Goal: Transaction & Acquisition: Download file/media

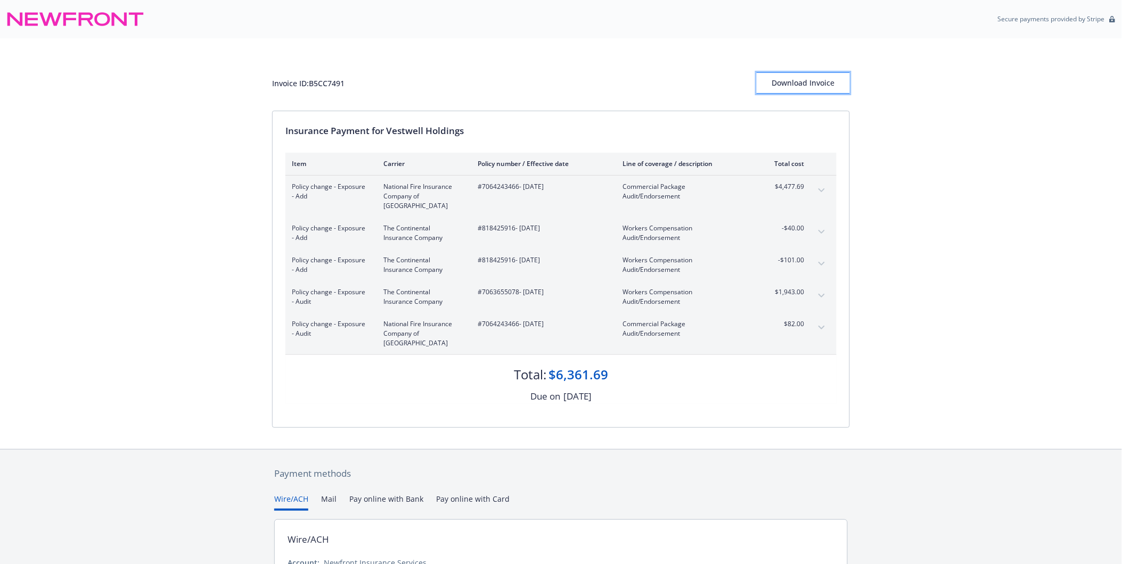
click at [821, 86] on div "Download Invoice" at bounding box center [802, 83] width 93 height 20
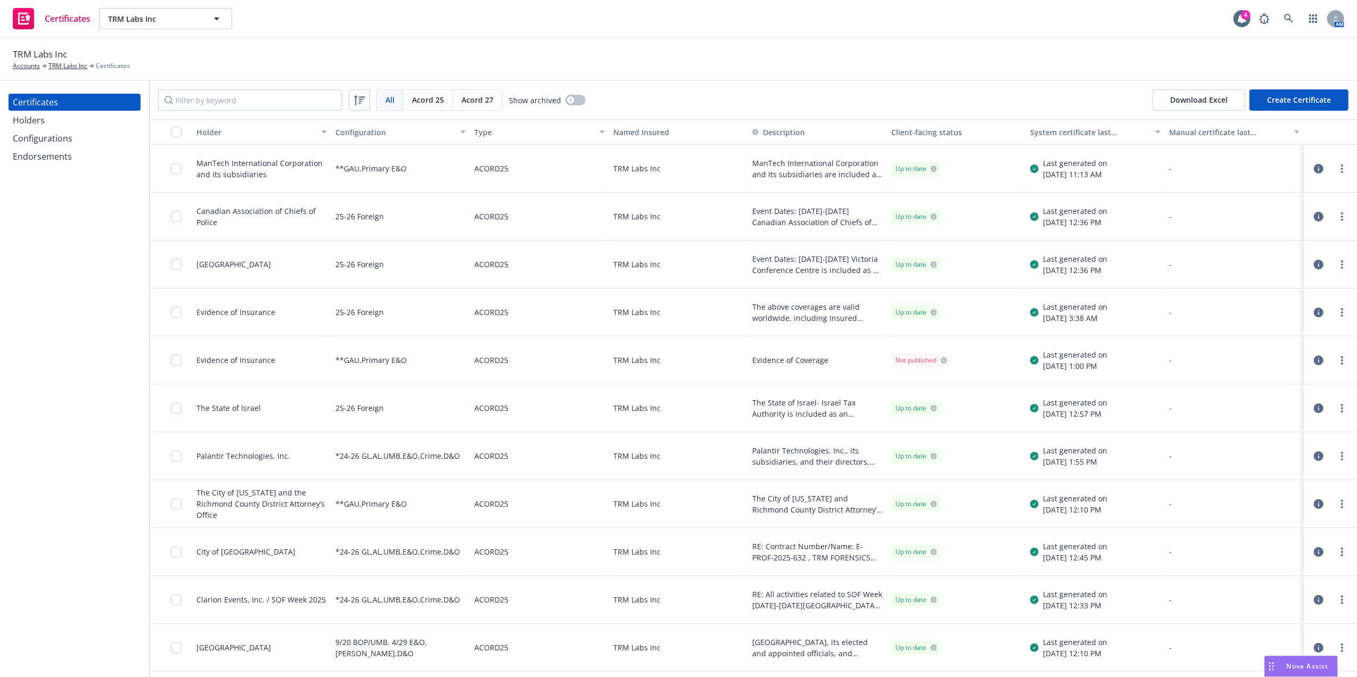
drag, startPoint x: 851, startPoint y: 52, endPoint x: 985, endPoint y: 247, distance: 237.0
click at [75, 116] on div "Holders" at bounding box center [75, 120] width 124 height 17
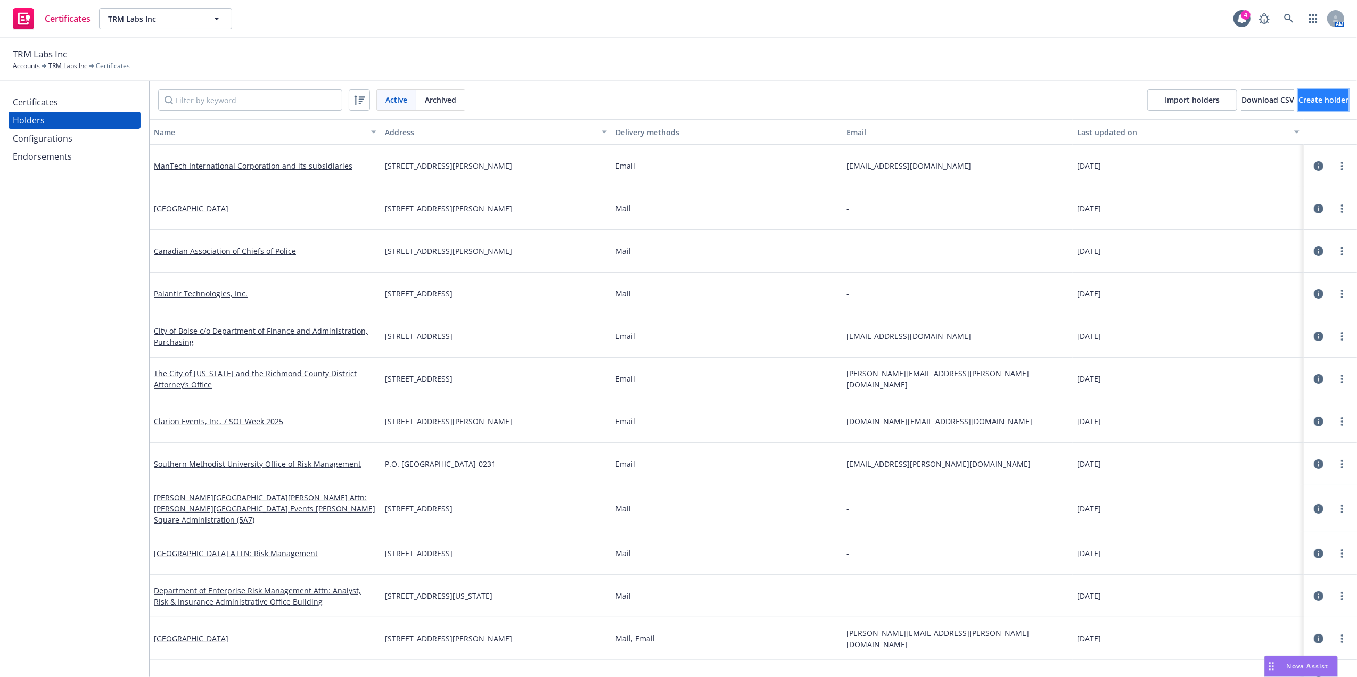
click at [1298, 100] on span "Create holder" at bounding box center [1323, 100] width 50 height 10
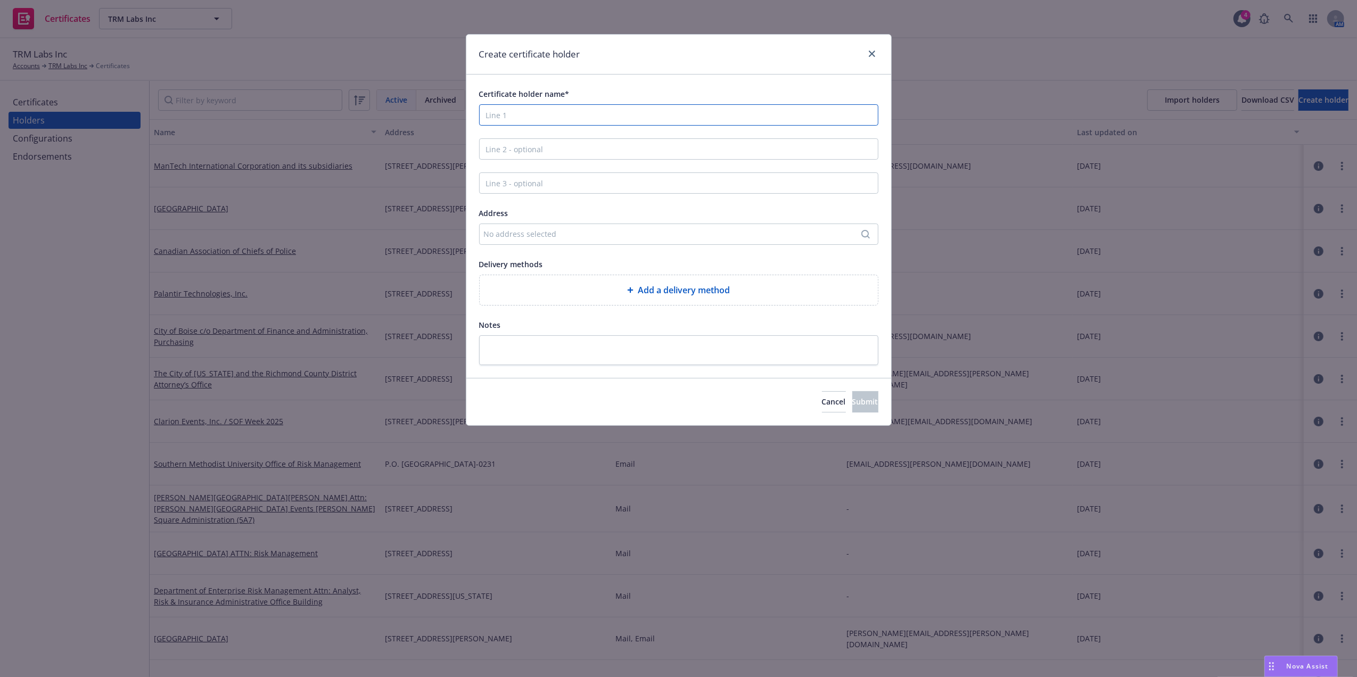
click at [593, 114] on input "Certificate holder name*" at bounding box center [678, 114] width 399 height 21
click at [574, 105] on input "Williamson" at bounding box center [678, 114] width 399 height 21
type input "Williamson County Government"
click at [554, 231] on div "No address selected" at bounding box center [673, 233] width 379 height 11
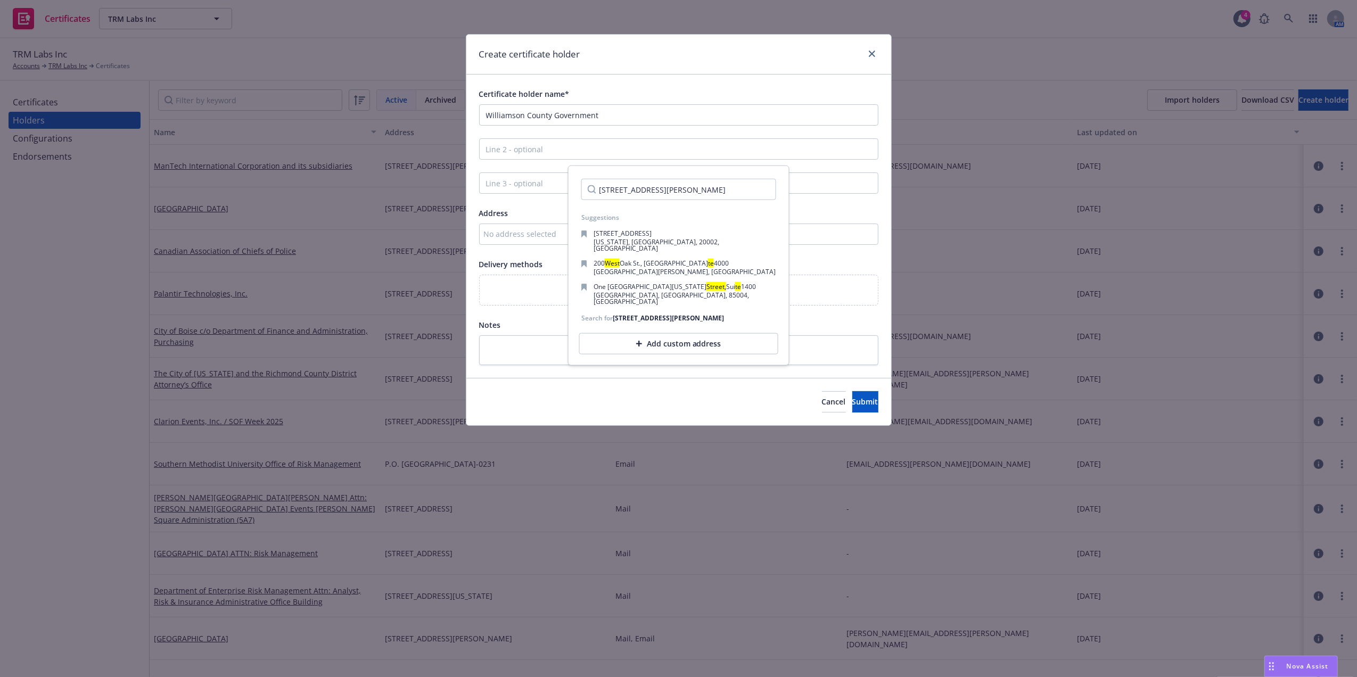
type input "1320 west main street, franklin, te"
click at [655, 193] on input "1320 west main street, franklin, te" at bounding box center [678, 189] width 195 height 21
paste input "Search"
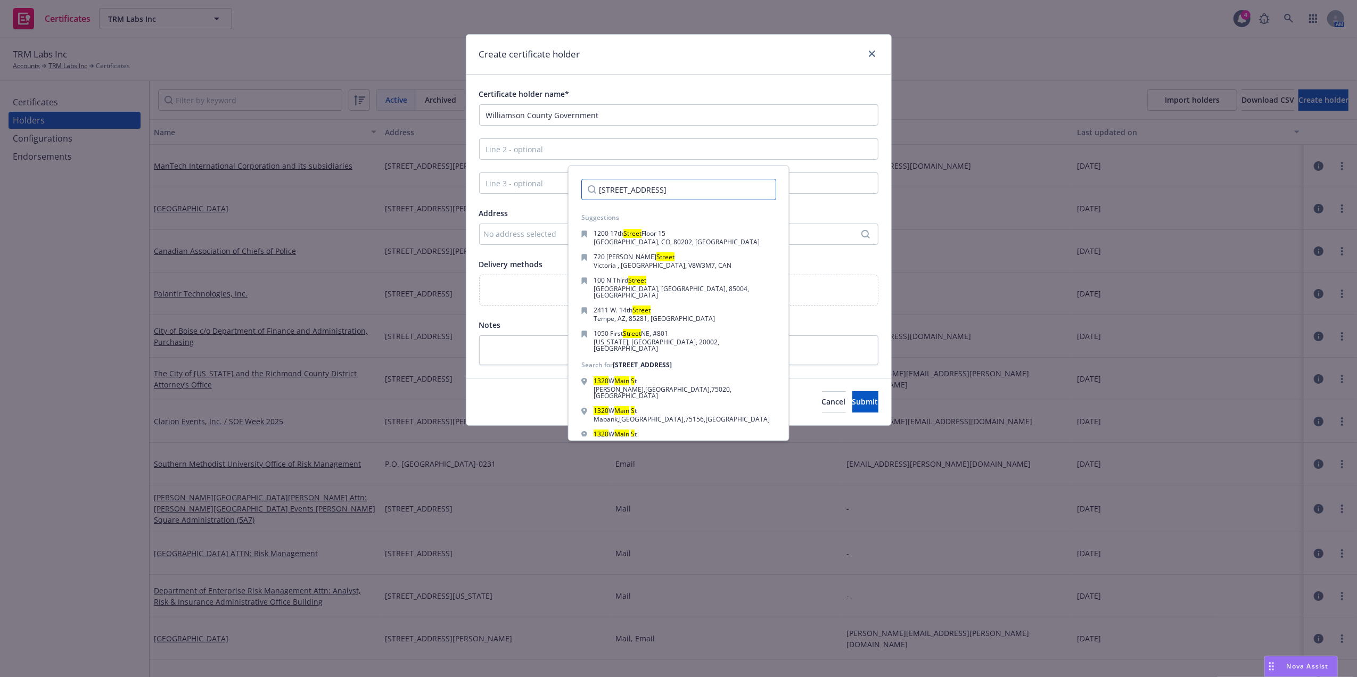
click at [717, 192] on input "1320 West main street" at bounding box center [678, 189] width 195 height 21
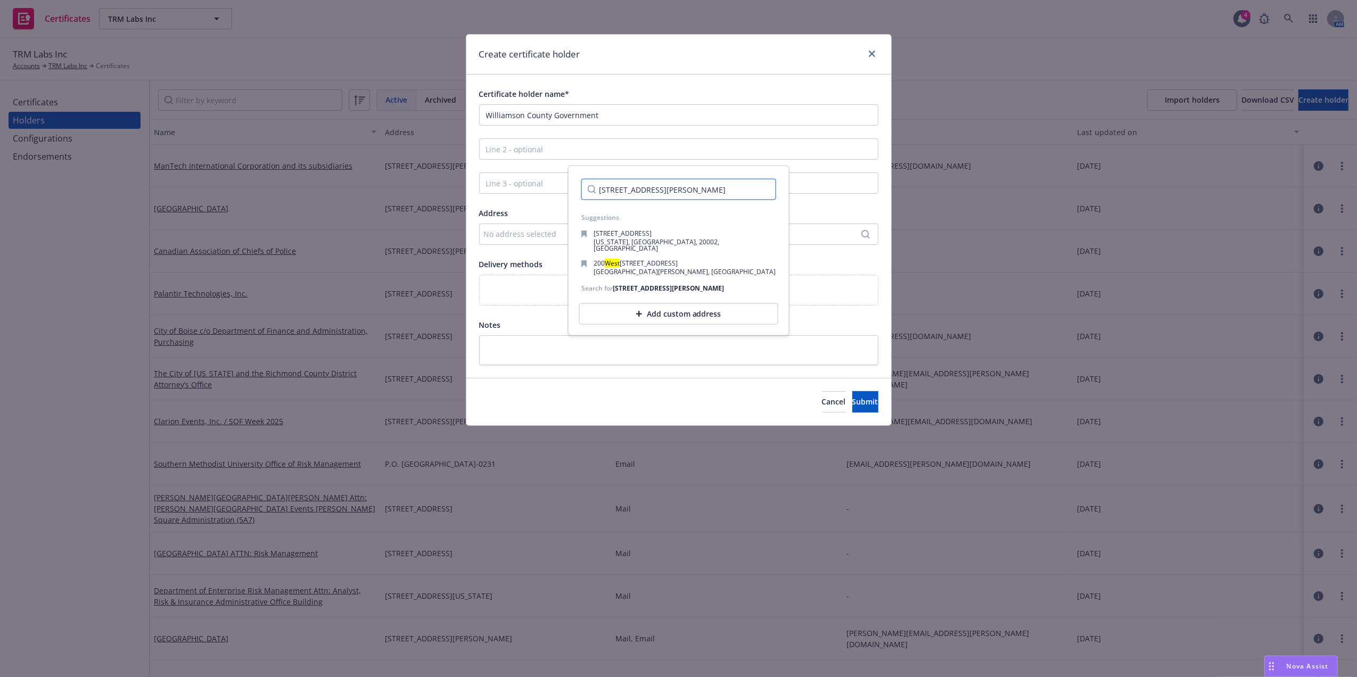
type input "1320 West main street, Franklin, Tene"
click at [706, 307] on div "Add custom address" at bounding box center [678, 313] width 199 height 21
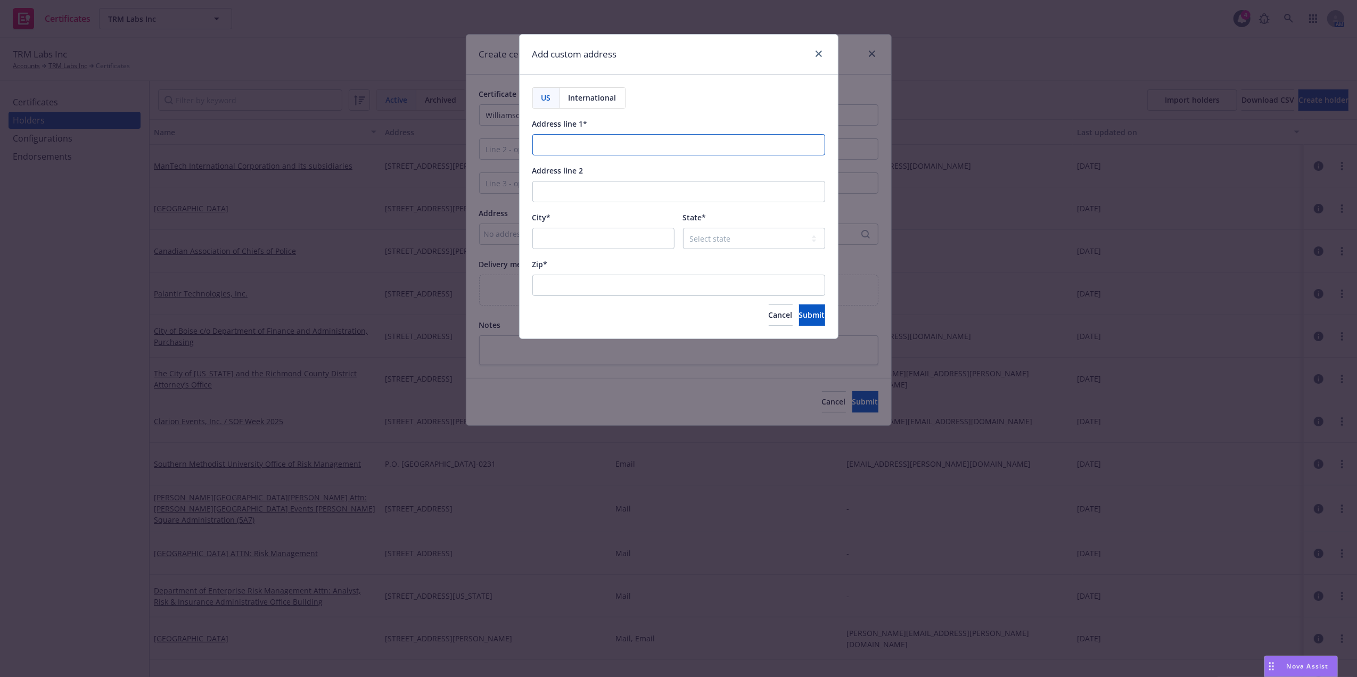
click at [624, 145] on input "Address line 1*" at bounding box center [678, 144] width 293 height 21
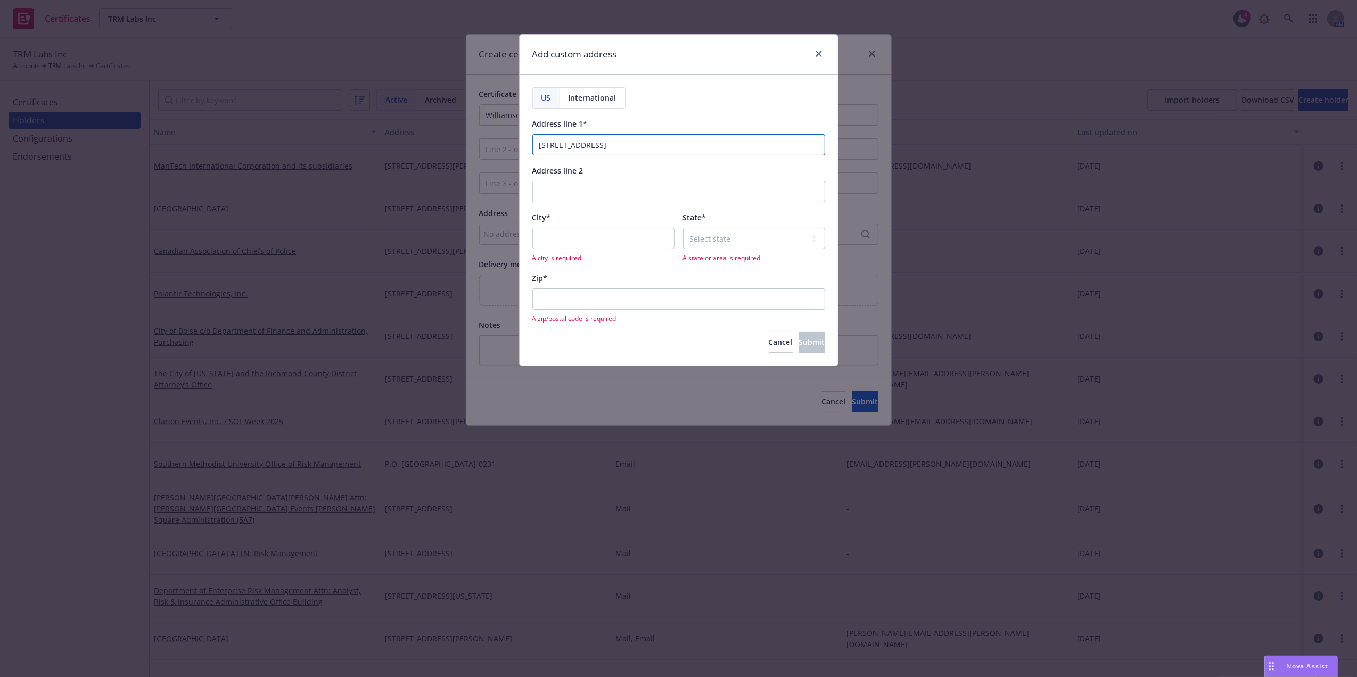
type input "1320 West Main Street"
type input "Franklin"
select select "TN"
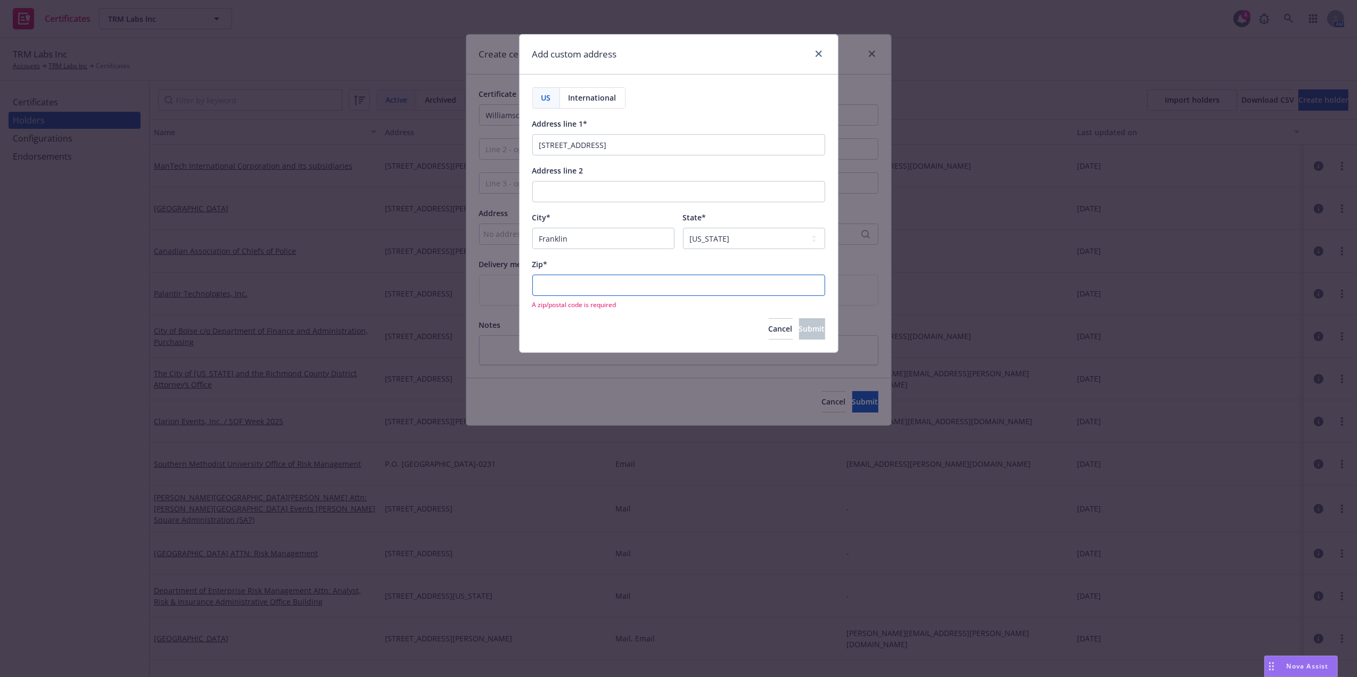
click at [565, 279] on input "Zip*" at bounding box center [678, 285] width 293 height 21
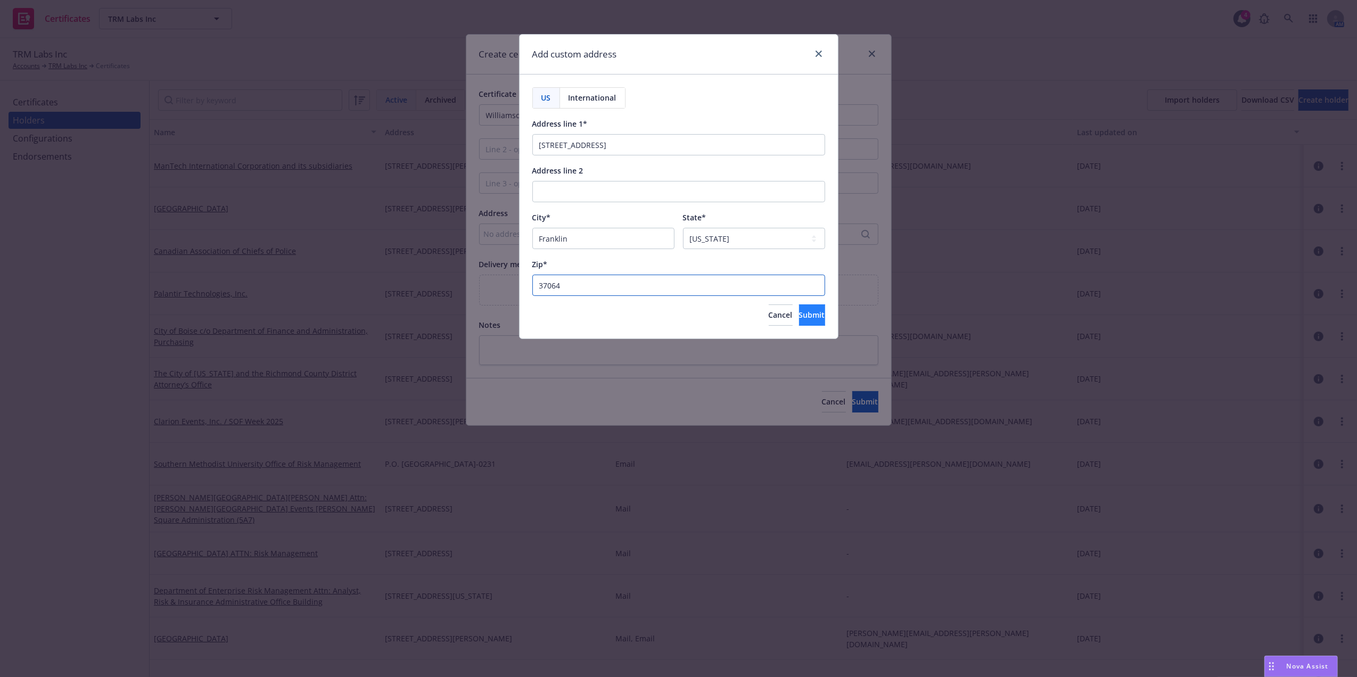
type input "37064"
click at [799, 312] on span "Submit" at bounding box center [812, 315] width 26 height 10
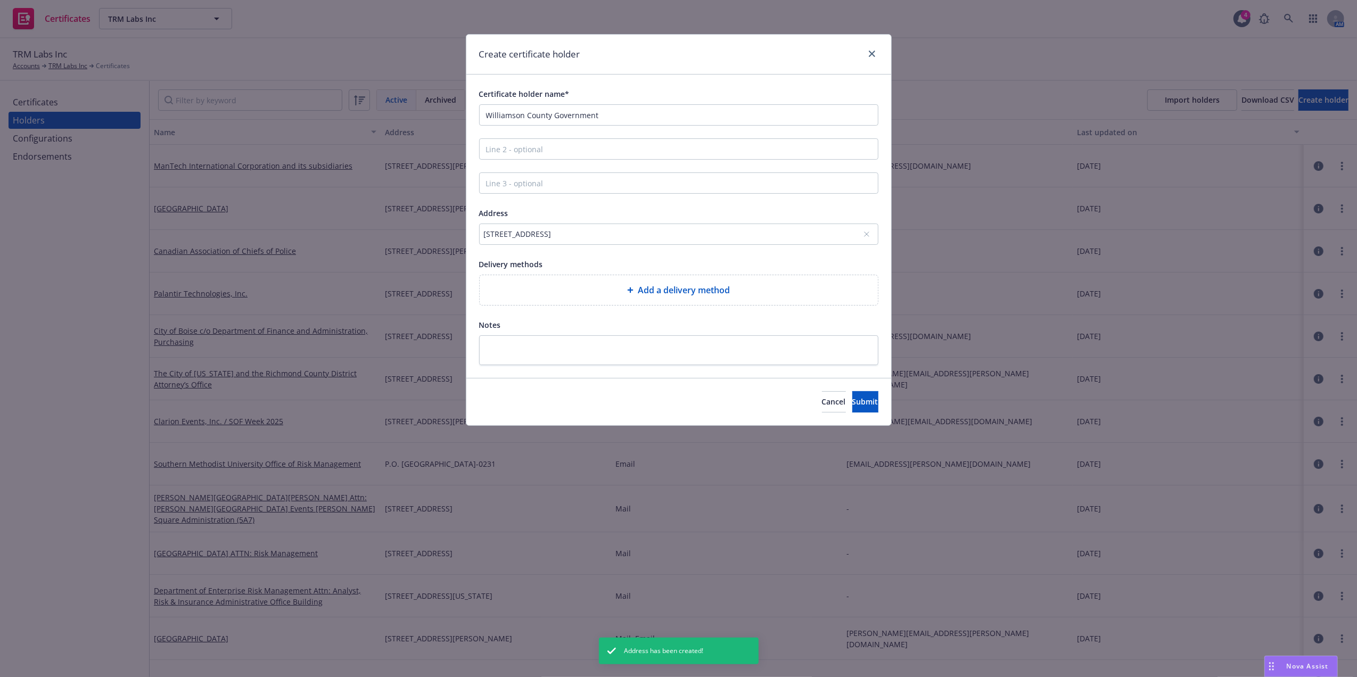
click at [708, 239] on div "1320 West Main Street, Franklin, TN, 37064, USA" at bounding box center [673, 233] width 379 height 11
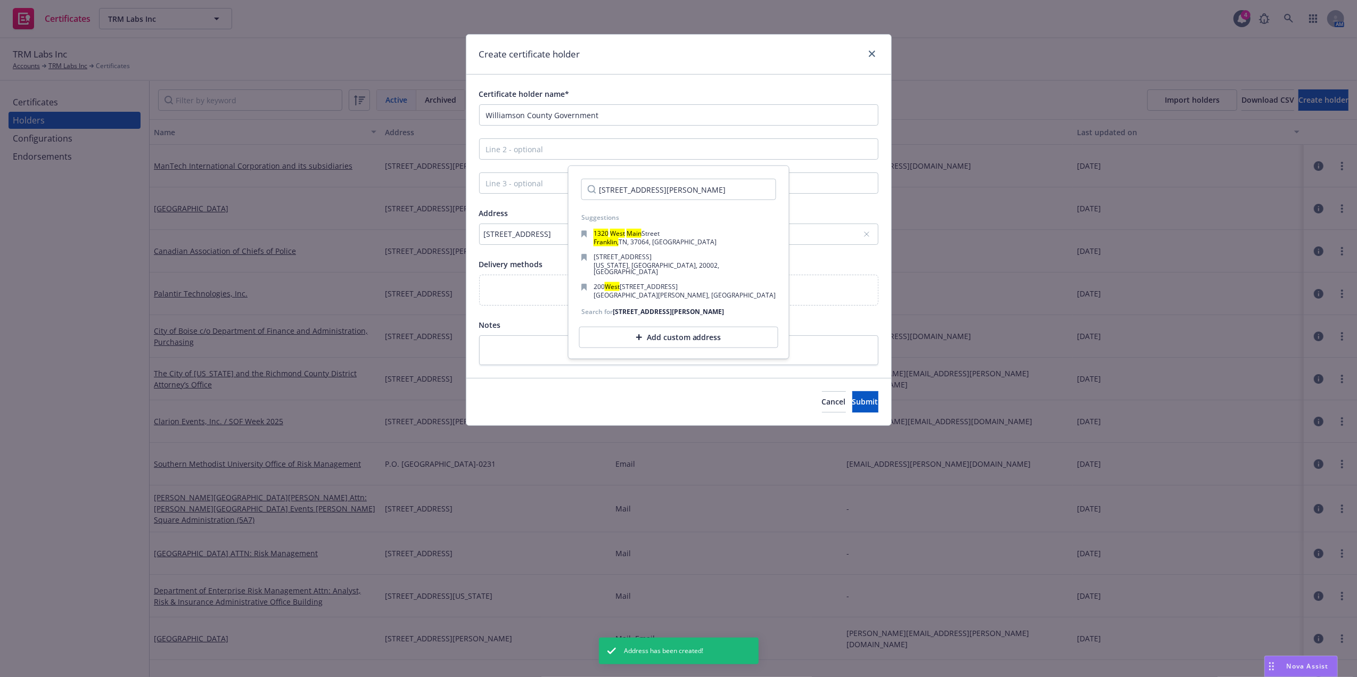
click at [748, 86] on div "Certificate holder name* Williamson County Government Address 1320 West Main St…" at bounding box center [678, 226] width 425 height 303
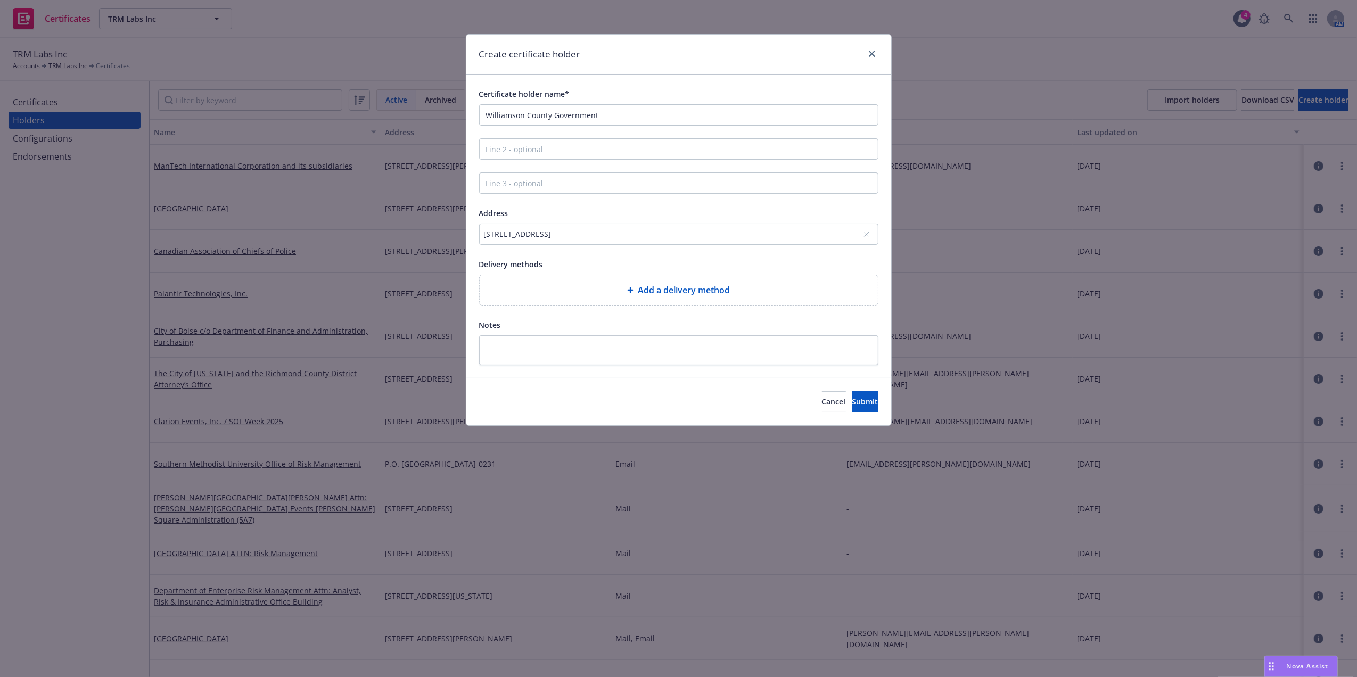
click at [635, 289] on div at bounding box center [632, 290] width 11 height 6
select select "EMAIL"
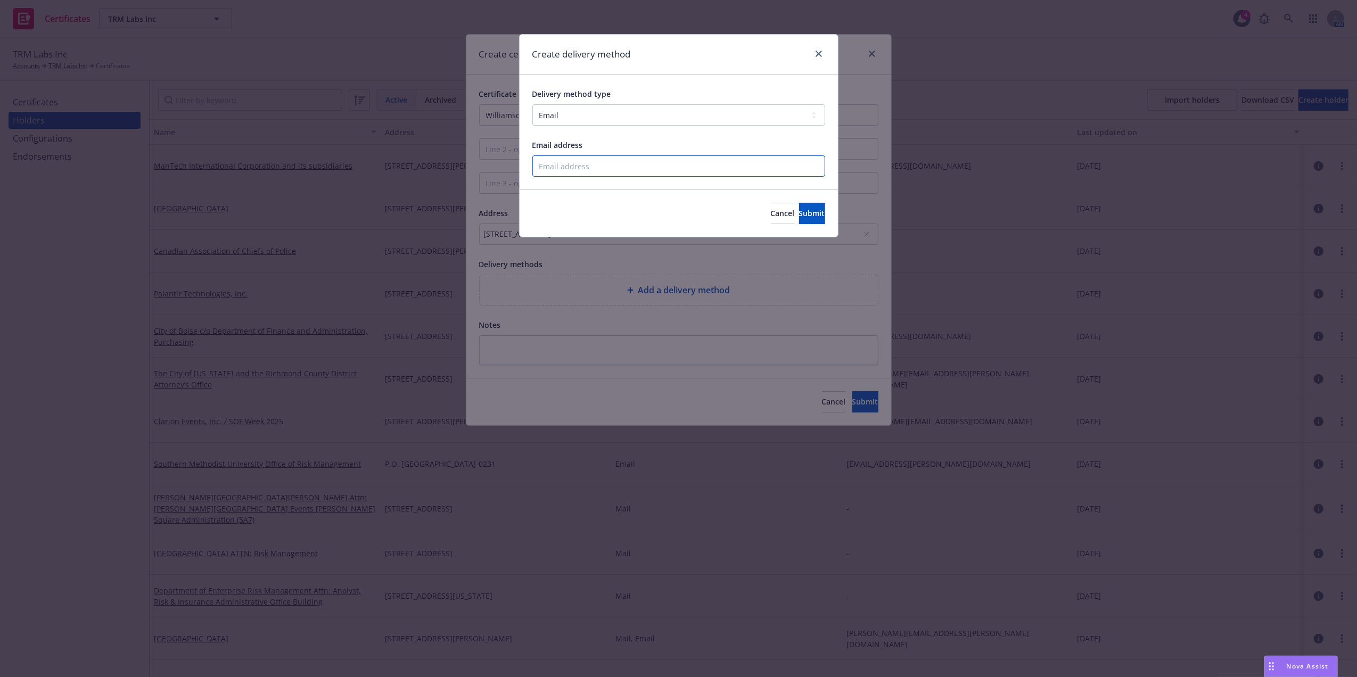
click at [580, 169] on input "Email address" at bounding box center [678, 165] width 293 height 21
type input "santosh.dongol@newfront.com"
click at [837, 220] on div "Create delivery method Delivery method type Select delivery method type Email M…" at bounding box center [678, 338] width 1357 height 677
click at [799, 221] on button "Submit" at bounding box center [812, 213] width 26 height 21
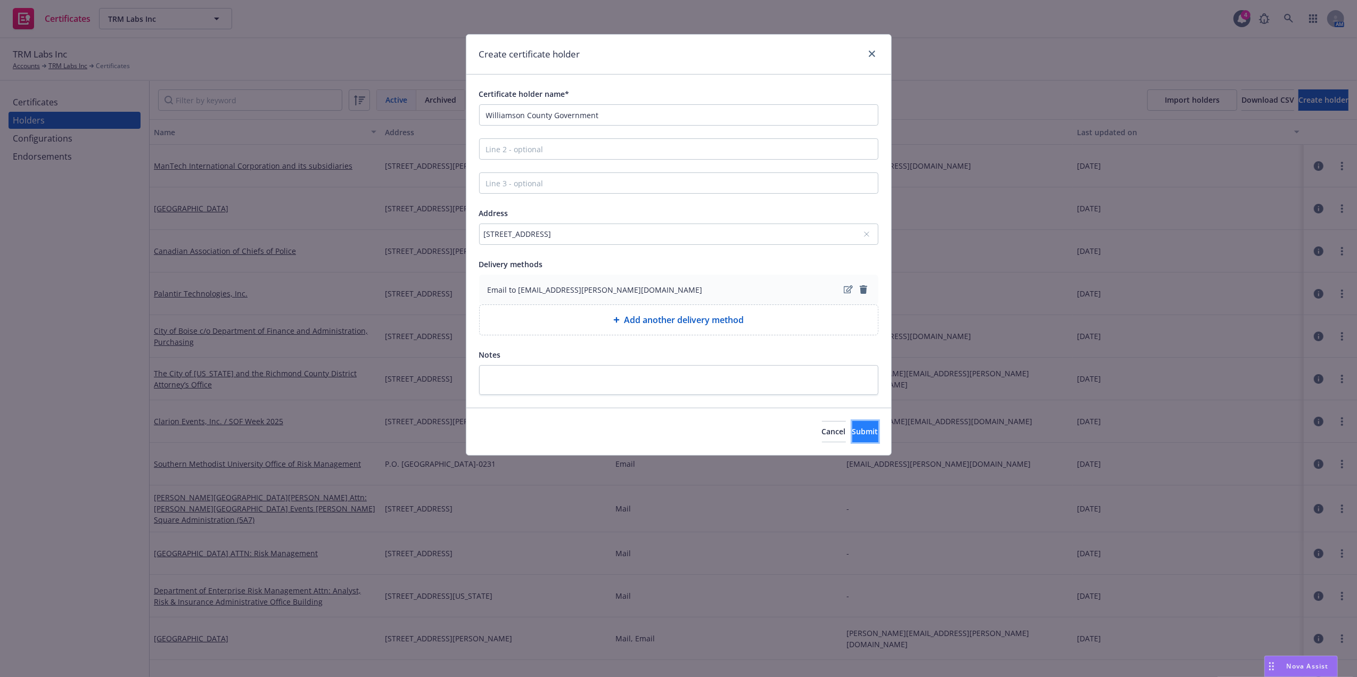
click at [852, 426] on button "Submit" at bounding box center [865, 431] width 26 height 21
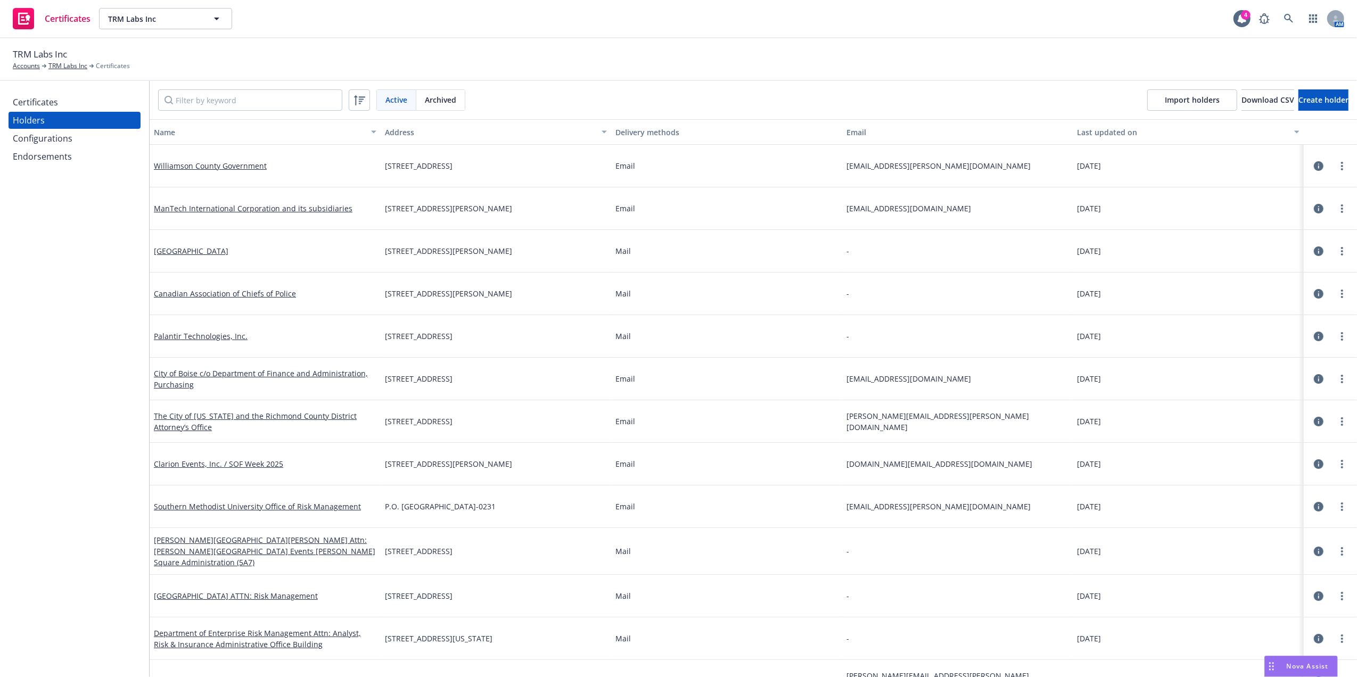
click at [62, 105] on div "Certificates" at bounding box center [75, 102] width 124 height 17
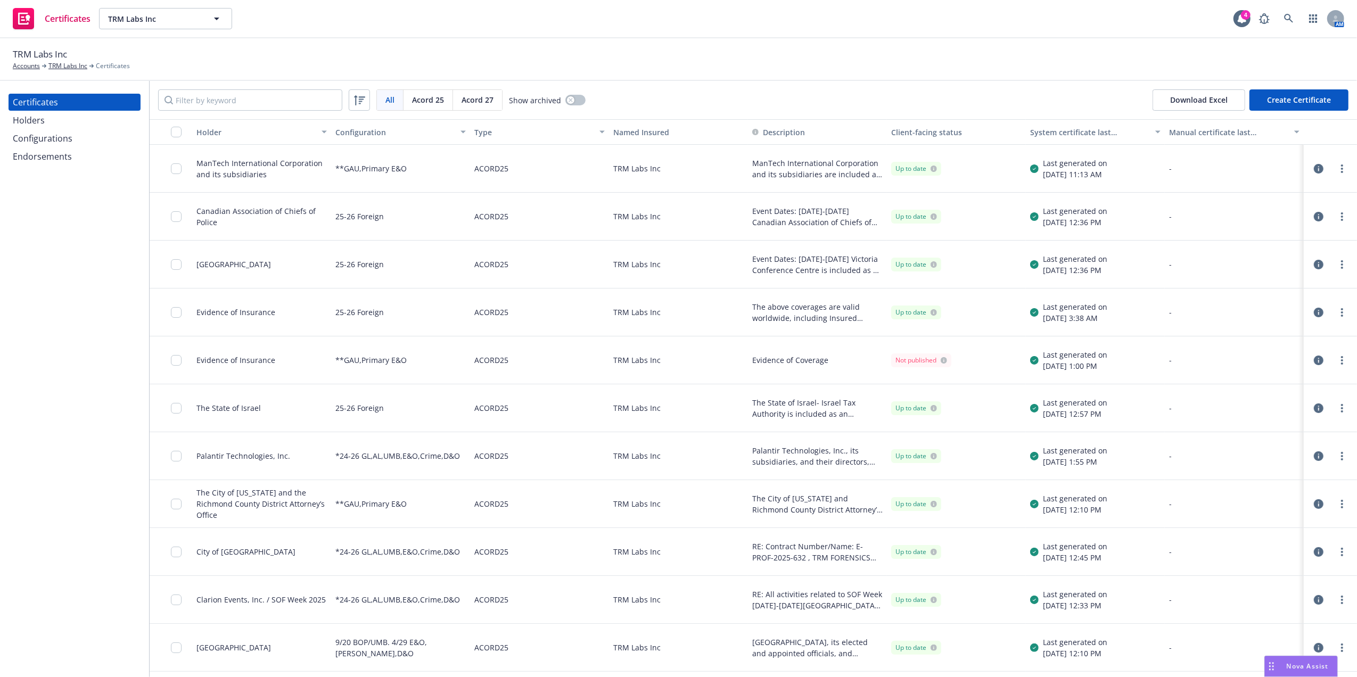
click at [1295, 98] on button "Create Certificate" at bounding box center [1298, 99] width 99 height 21
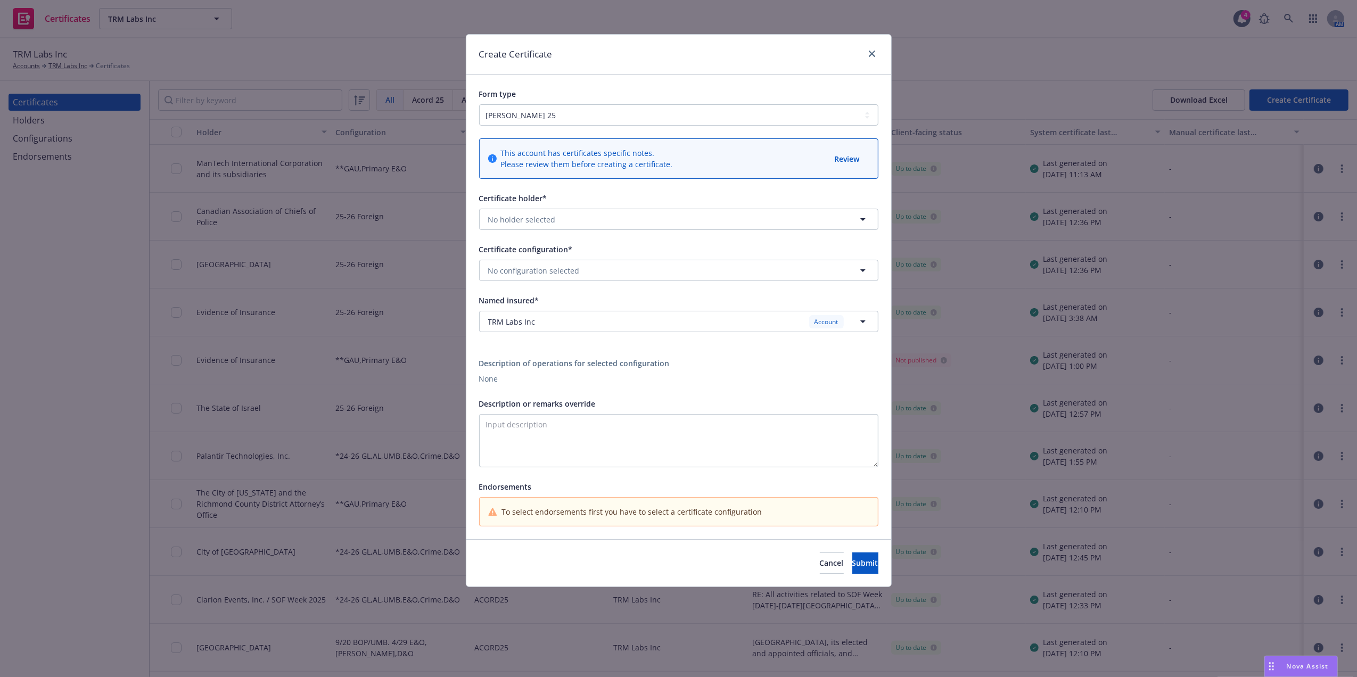
click at [541, 207] on div "Certificate holder* No holder selected" at bounding box center [678, 211] width 399 height 38
click at [539, 221] on span "No holder selected" at bounding box center [522, 219] width 68 height 11
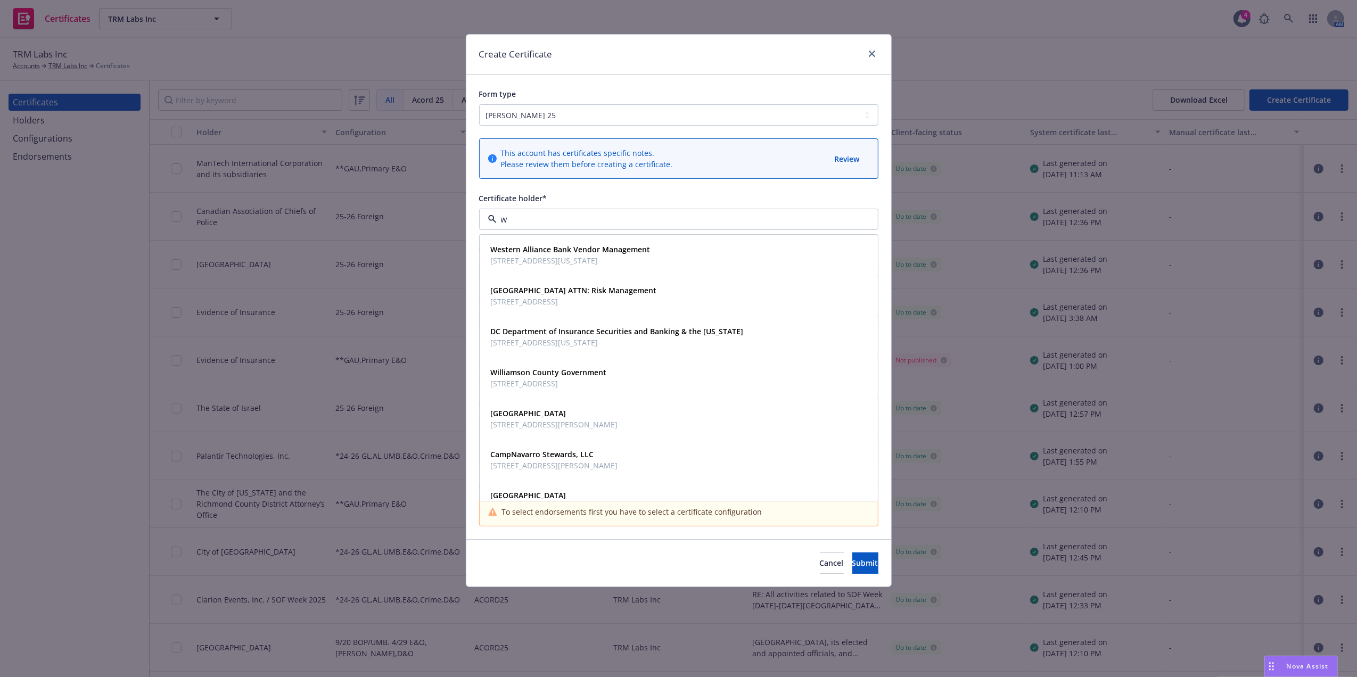
type input "w"
click at [575, 385] on span "1320 West Main Street, Franklin, TN, 37064, USA" at bounding box center [549, 383] width 116 height 11
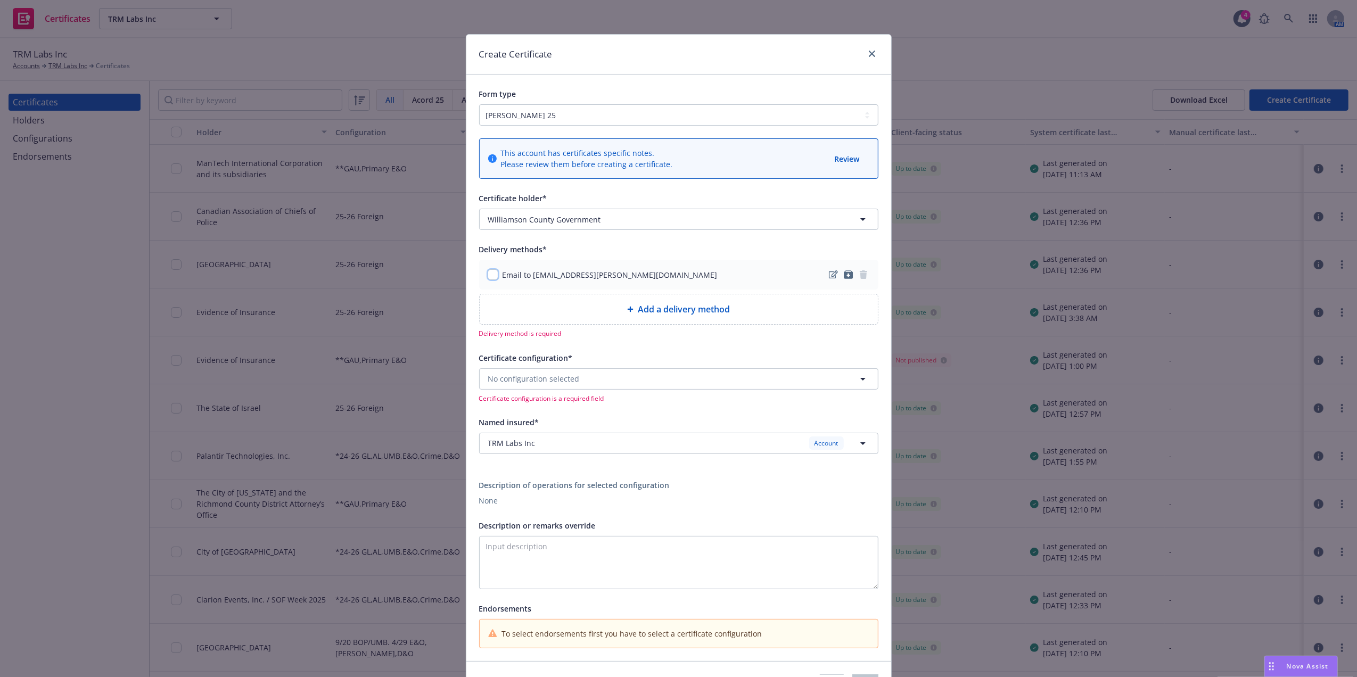
click at [491, 278] on input "checkbox" at bounding box center [493, 274] width 11 height 11
checkbox input "true"
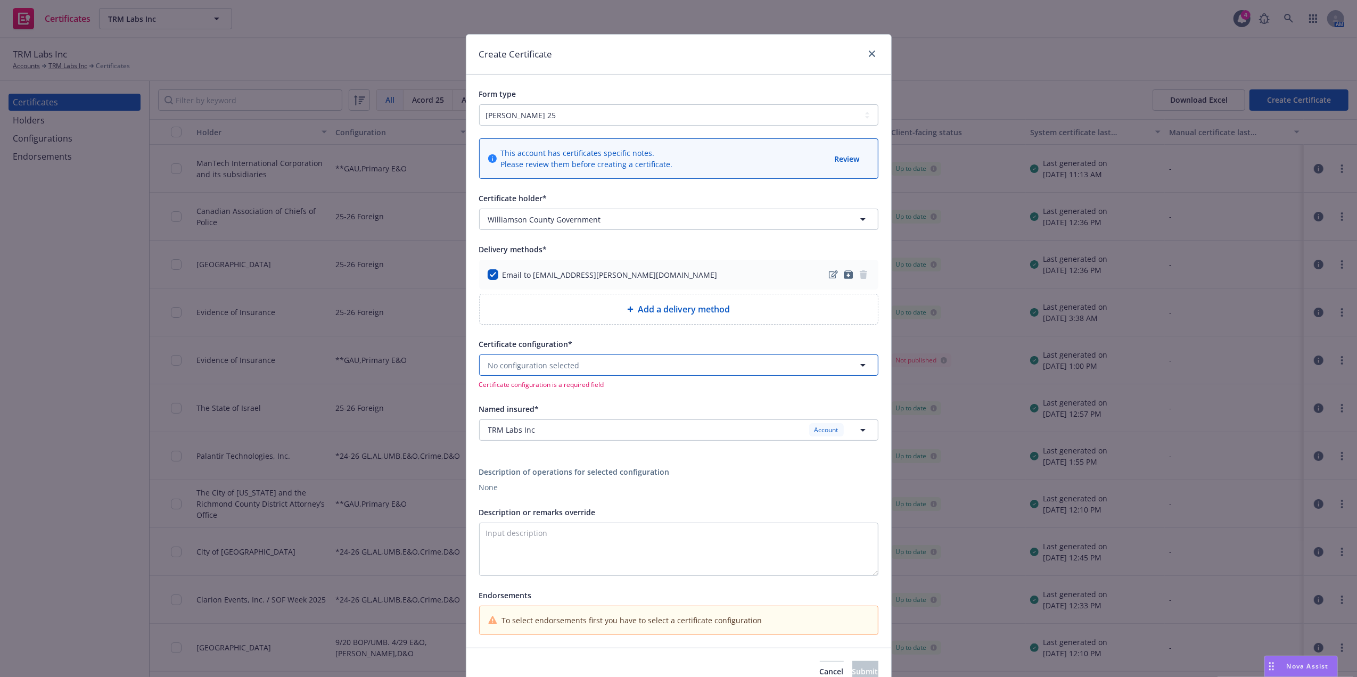
click at [641, 366] on button "No configuration selected" at bounding box center [678, 365] width 399 height 21
click at [645, 397] on div "**GAU,Primary E&O Evidence of Coverage Valid" at bounding box center [679, 401] width 384 height 27
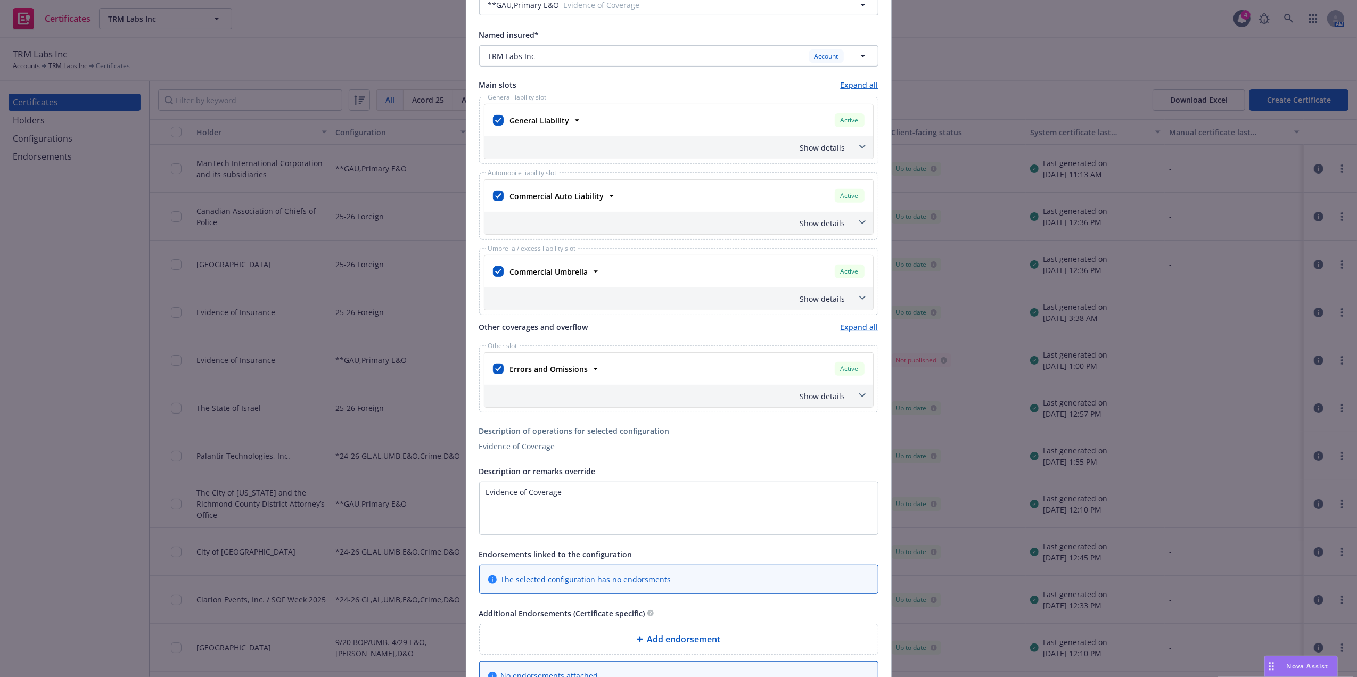
scroll to position [333, 0]
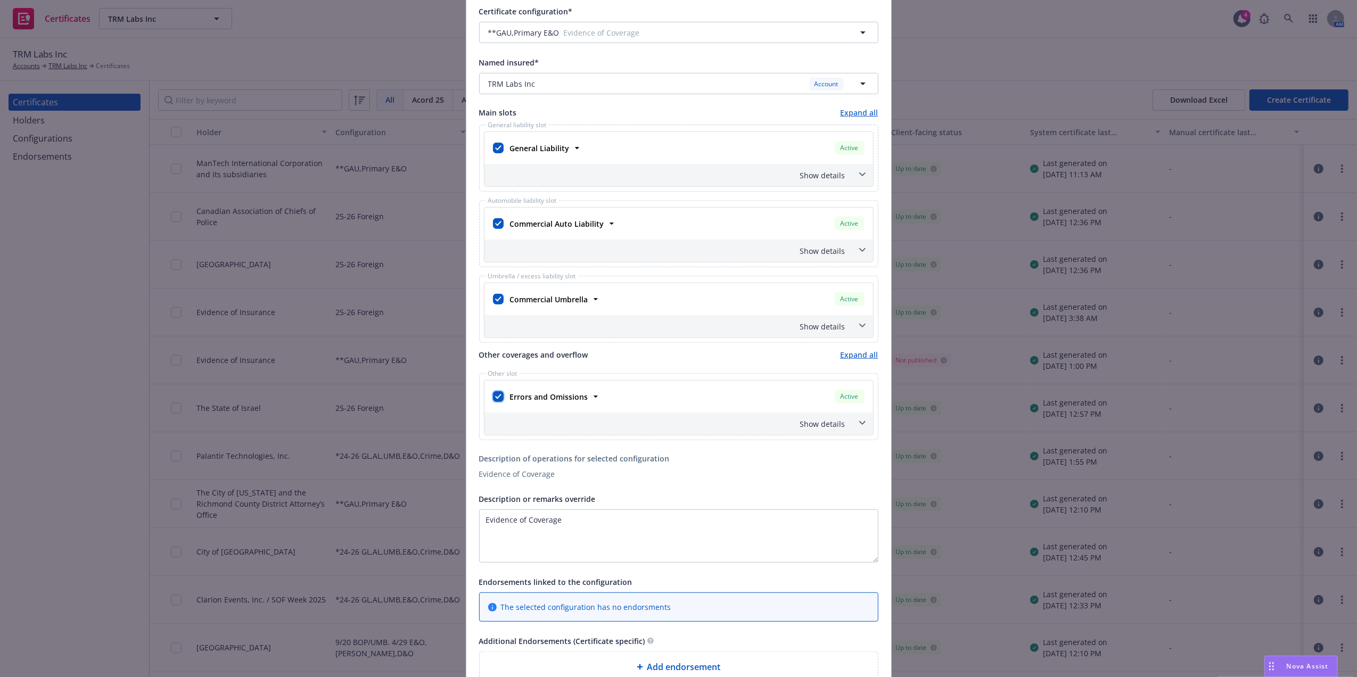
drag, startPoint x: 495, startPoint y: 402, endPoint x: 482, endPoint y: 337, distance: 66.6
click at [495, 399] on input "checkbox" at bounding box center [498, 396] width 11 height 11
checkbox input "false"
click at [496, 299] on input "checkbox" at bounding box center [498, 299] width 11 height 11
checkbox input "false"
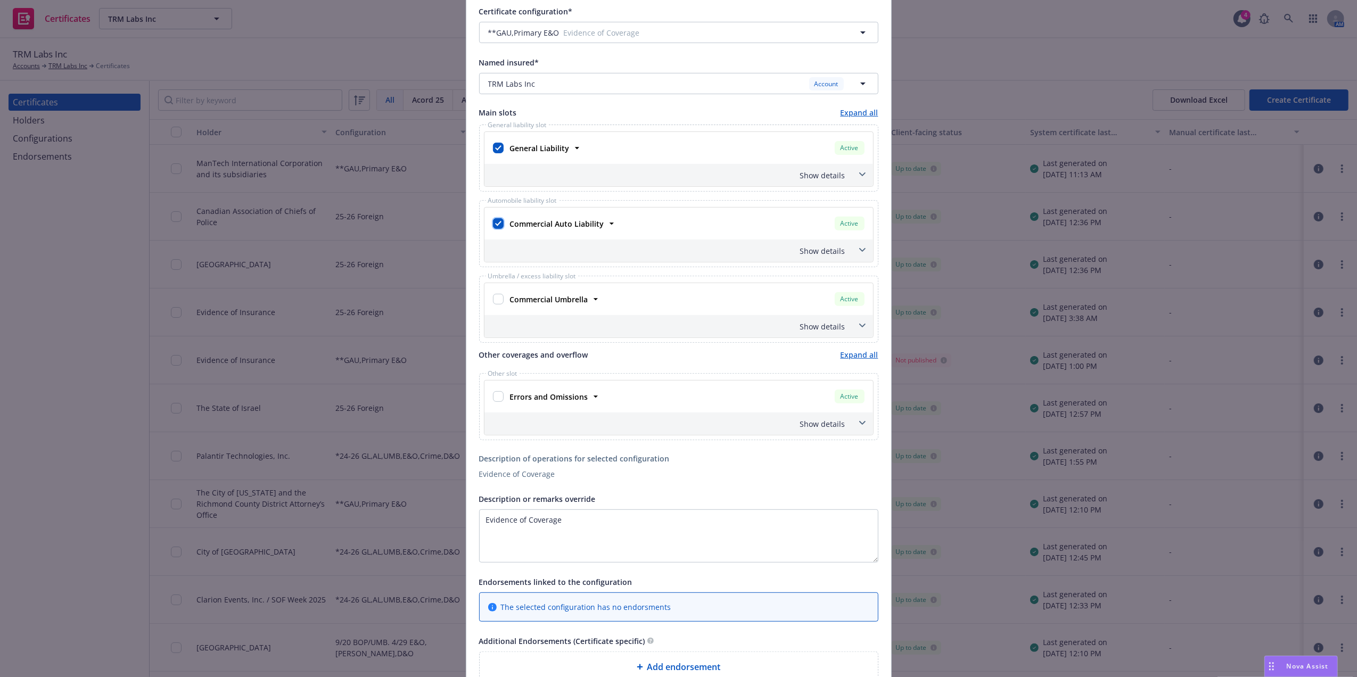
click at [493, 224] on input "checkbox" at bounding box center [498, 223] width 11 height 11
checkbox input "false"
click at [554, 152] on strong "General Liability" at bounding box center [540, 148] width 60 height 10
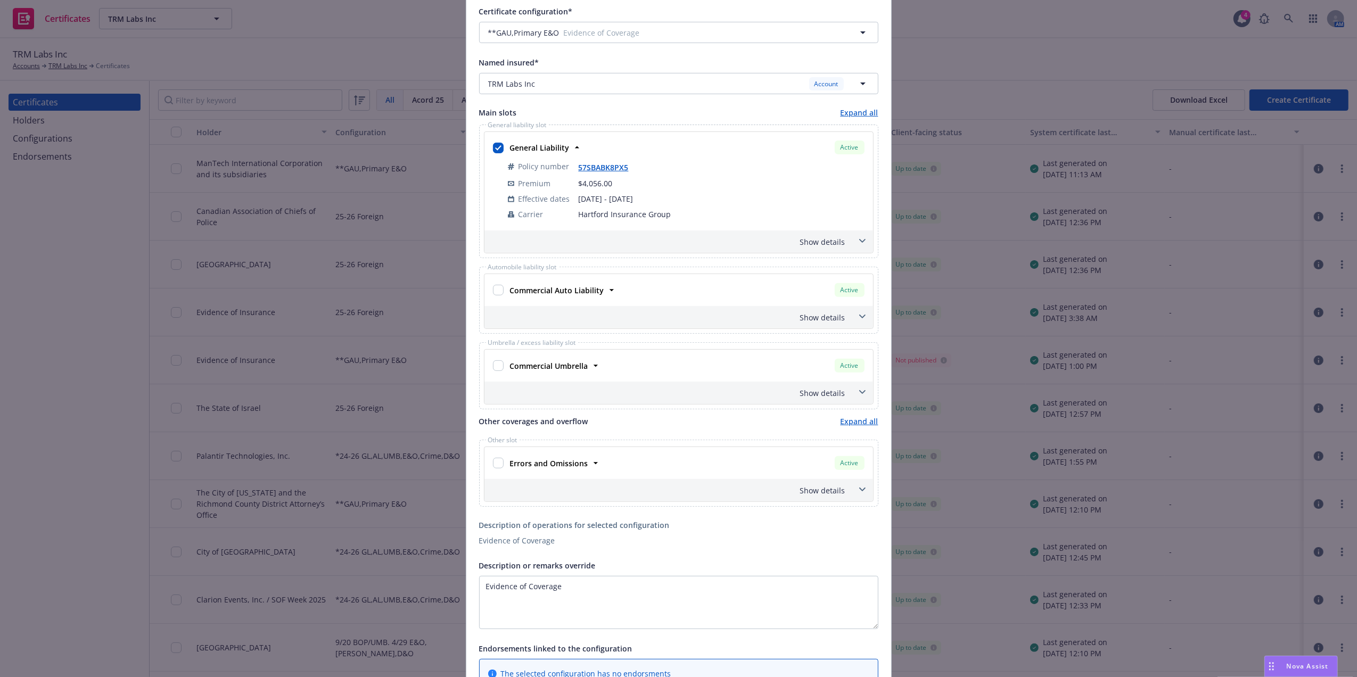
click at [843, 245] on div "Show details" at bounding box center [678, 242] width 389 height 22
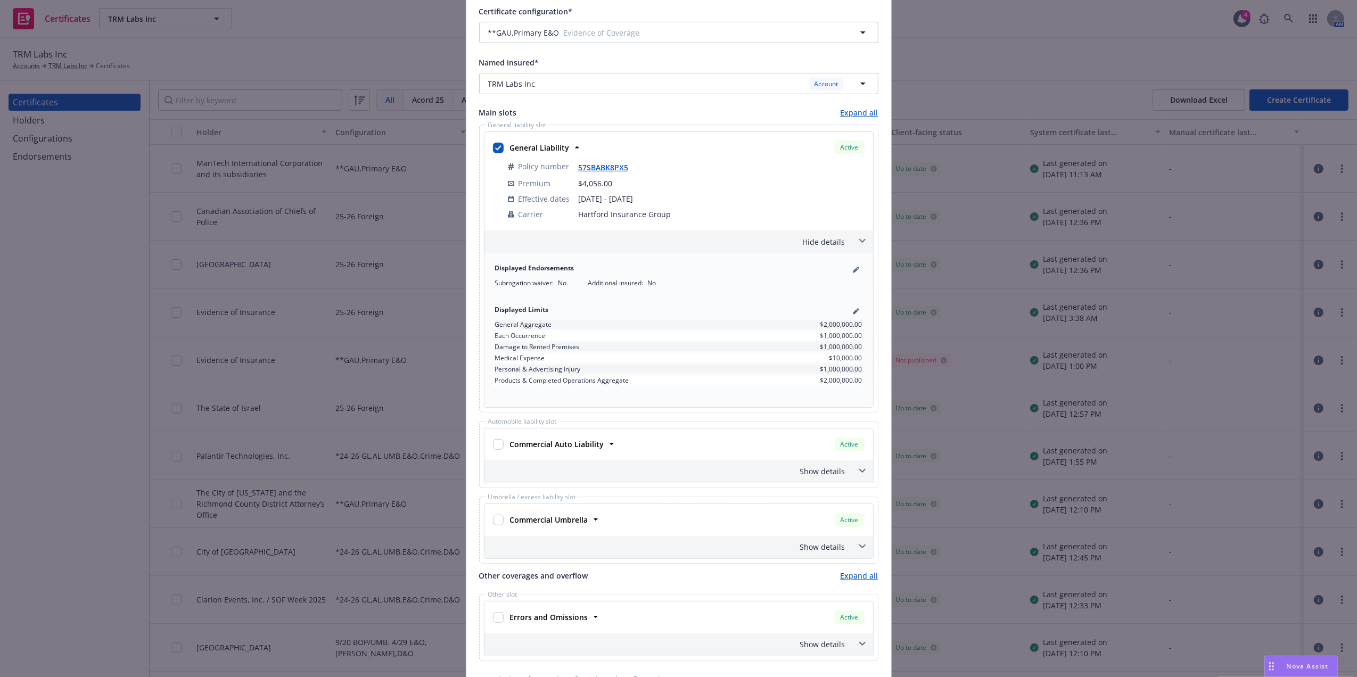
drag, startPoint x: 722, startPoint y: 335, endPoint x: 827, endPoint y: 335, distance: 104.9
click at [786, 335] on div "Each Occurrence $1,000,000.00" at bounding box center [678, 335] width 367 height 9
drag, startPoint x: 814, startPoint y: 325, endPoint x: 871, endPoint y: 324, distance: 57.5
click at [871, 324] on div "General liability slot General Liability Active Policy number 57SBABK8PX5 Premi…" at bounding box center [678, 268] width 399 height 287
drag, startPoint x: 871, startPoint y: 324, endPoint x: 778, endPoint y: 355, distance: 98.0
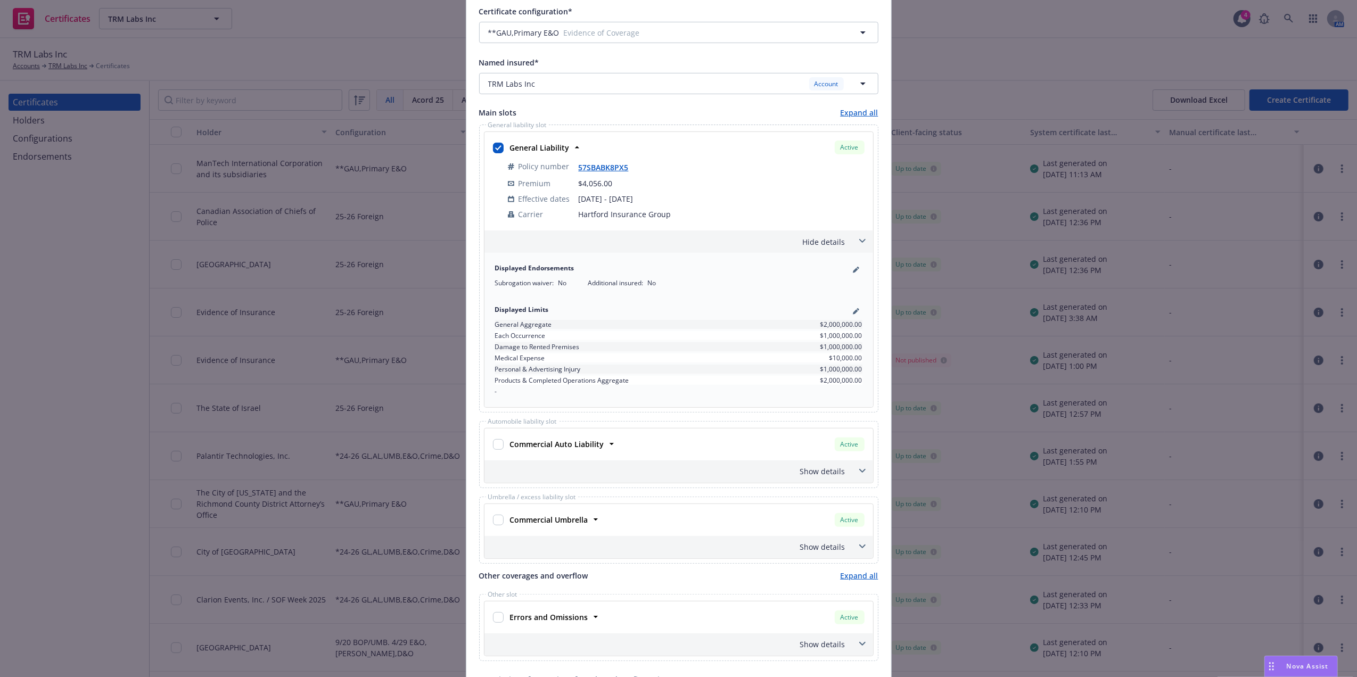
click at [784, 358] on div "Medical Expense $10,000.00" at bounding box center [678, 357] width 367 height 9
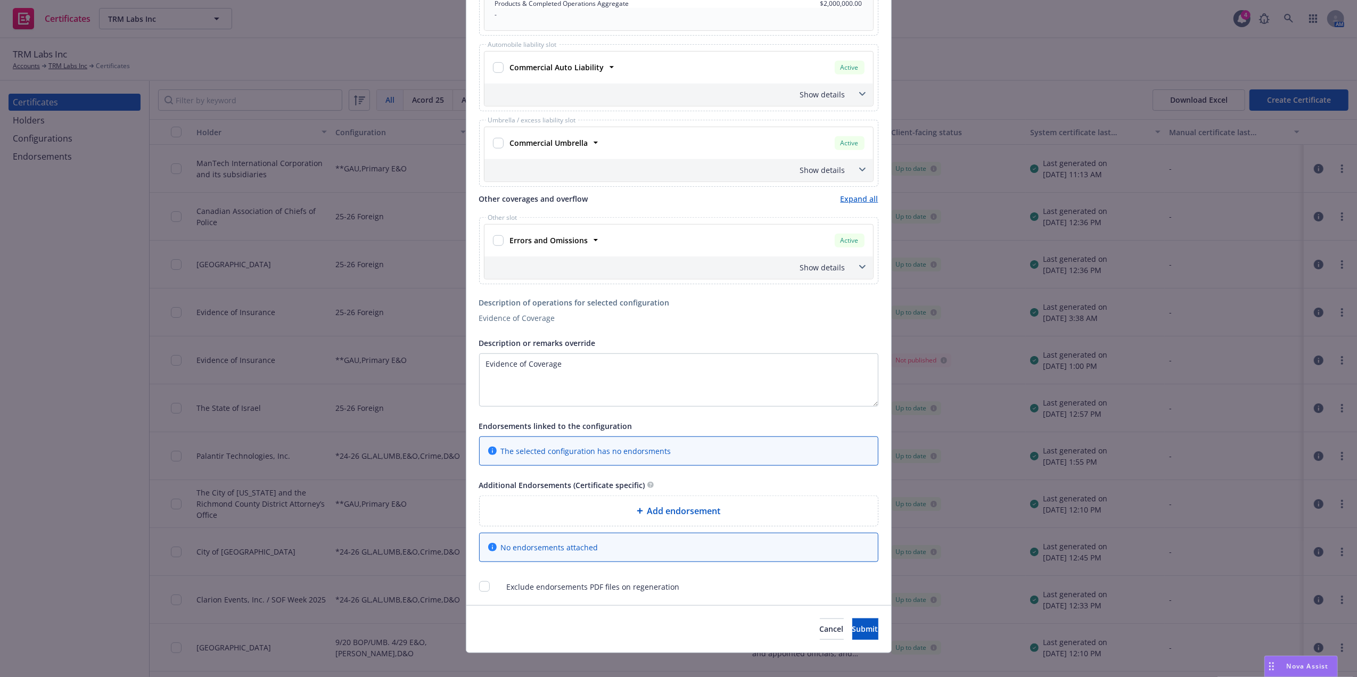
scroll to position [725, 0]
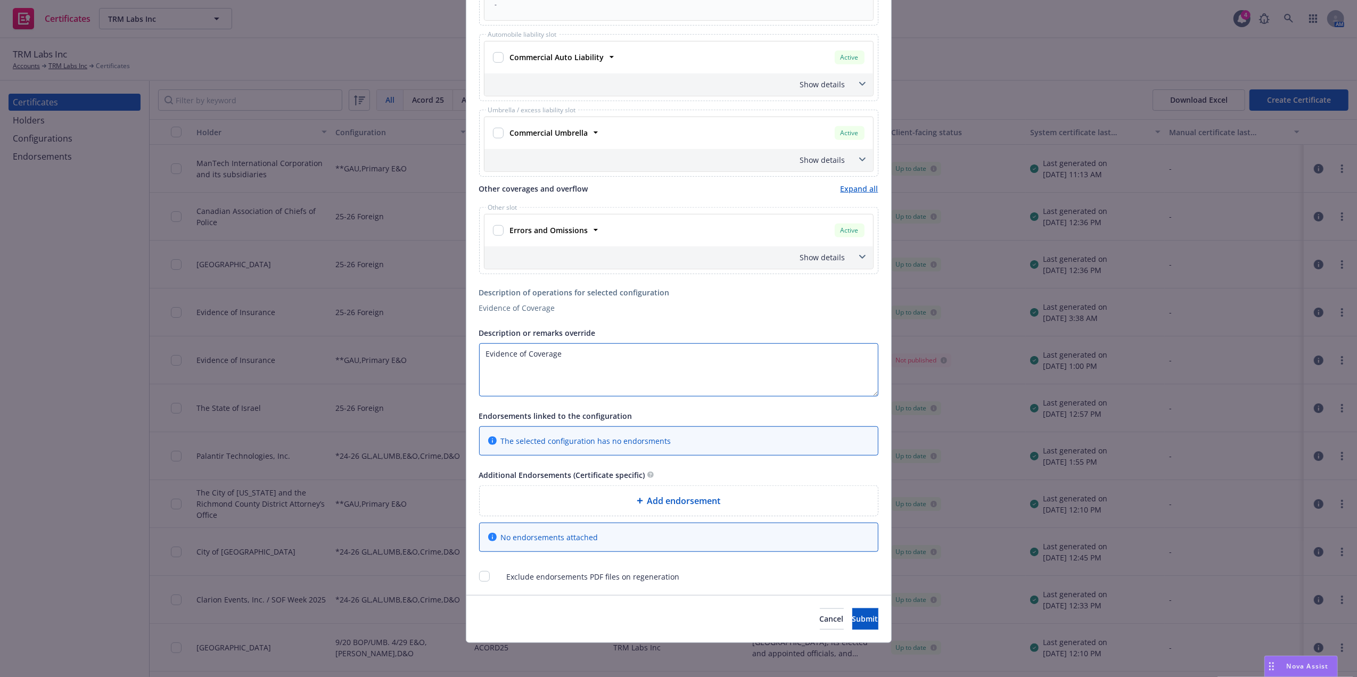
drag, startPoint x: 595, startPoint y: 365, endPoint x: 256, endPoint y: 328, distance: 341.6
click at [256, 328] on div "Create Certificate Form type ACORD 25 ACORD 27 This account has certificates sp…" at bounding box center [678, 338] width 1357 height 677
click at [826, 351] on textarea "Williamson County Government is Included as an Additional insured on the Genera…" at bounding box center [678, 369] width 399 height 53
click at [561, 367] on textarea "Williamson County Government is Included as an Additional insured on the Genera…" at bounding box center [678, 369] width 399 height 53
type textarea "Williamson County Government is Included as an Additional insured on the Genera…"
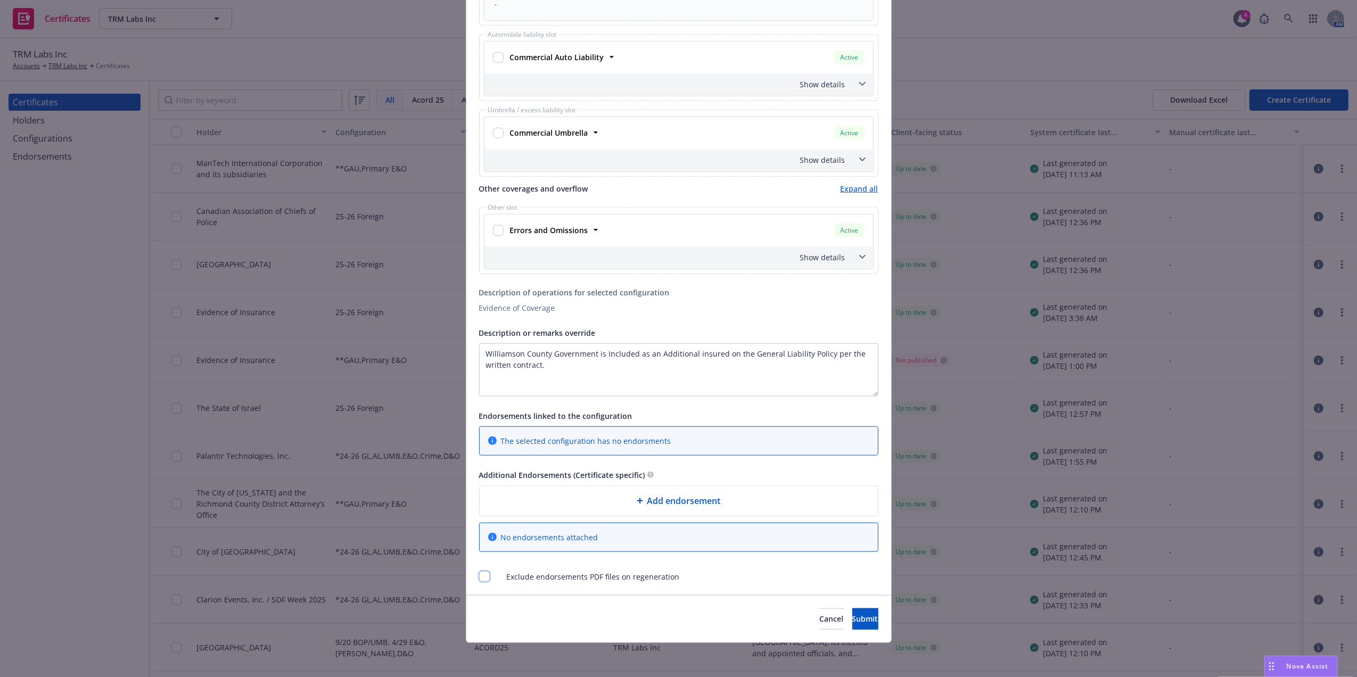
click at [481, 580] on input "checkbox" at bounding box center [484, 576] width 11 height 11
checkbox input "true"
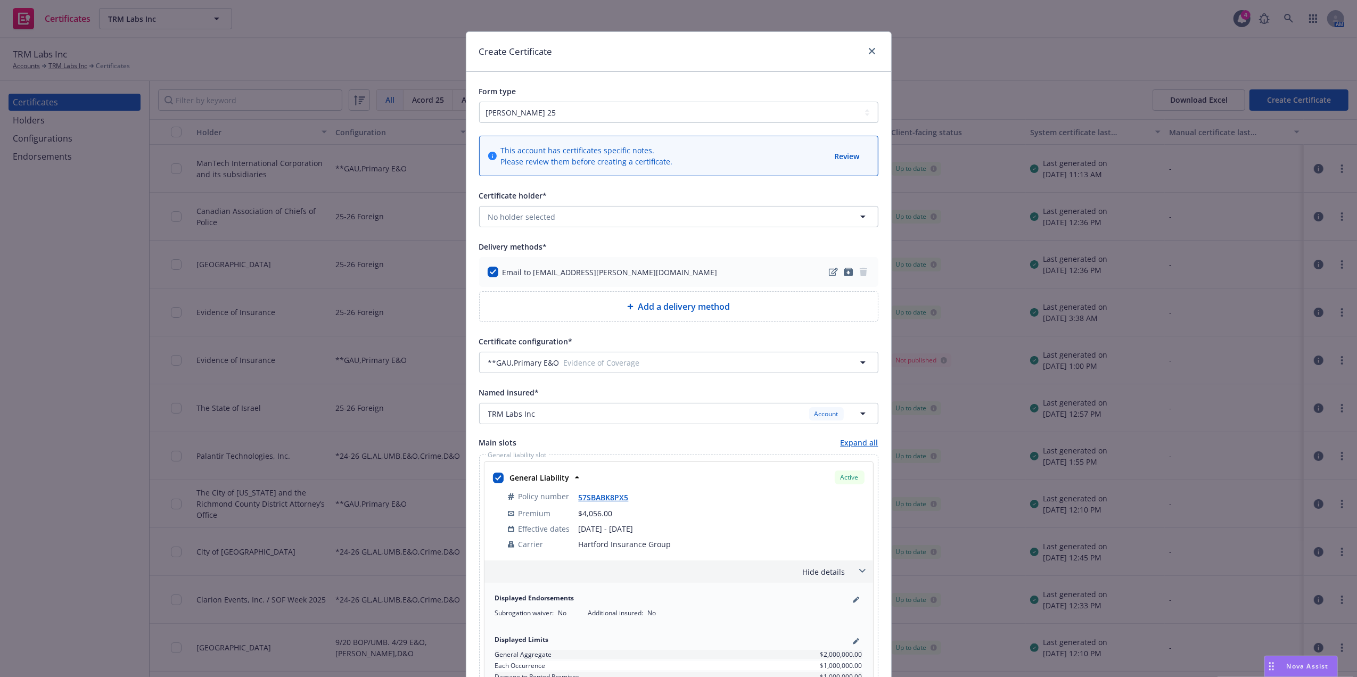
scroll to position [1, 0]
click at [853, 599] on icon "pencil" at bounding box center [856, 601] width 6 height 6
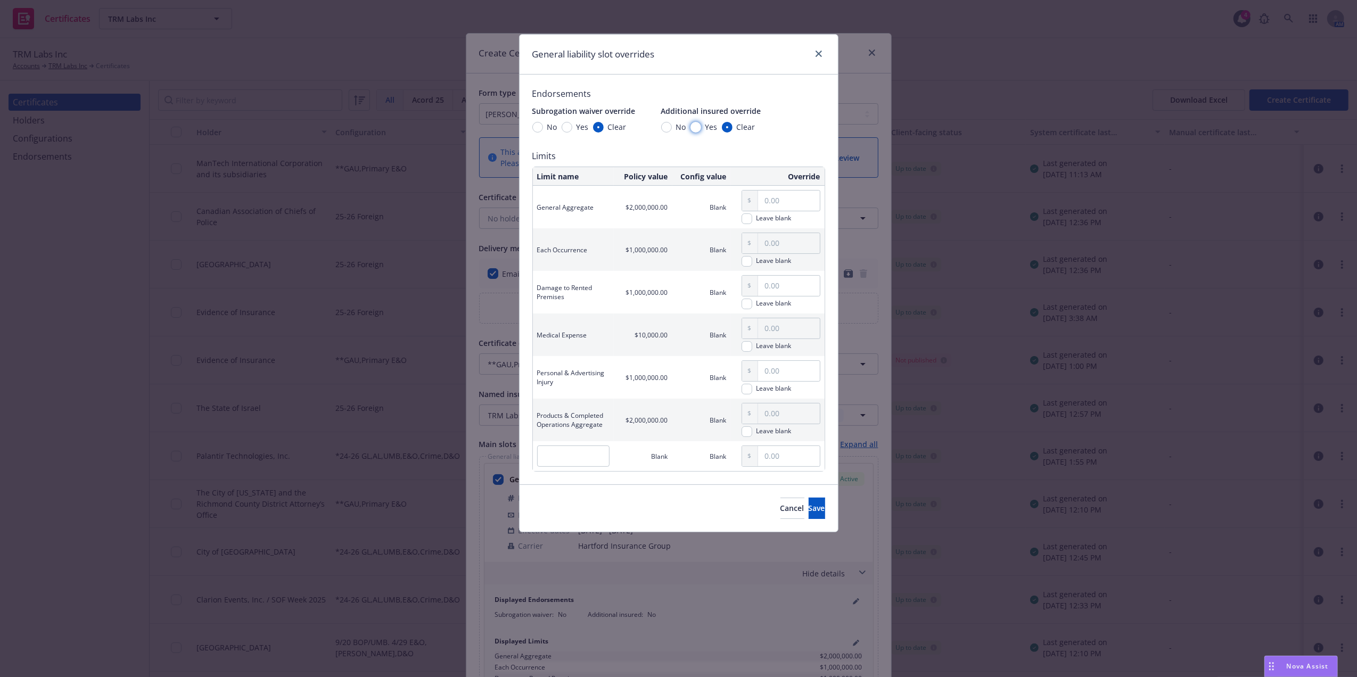
click at [697, 127] on input "Yes" at bounding box center [695, 127] width 11 height 11
radio input "true"
click at [809, 513] on span "Save" at bounding box center [817, 508] width 17 height 10
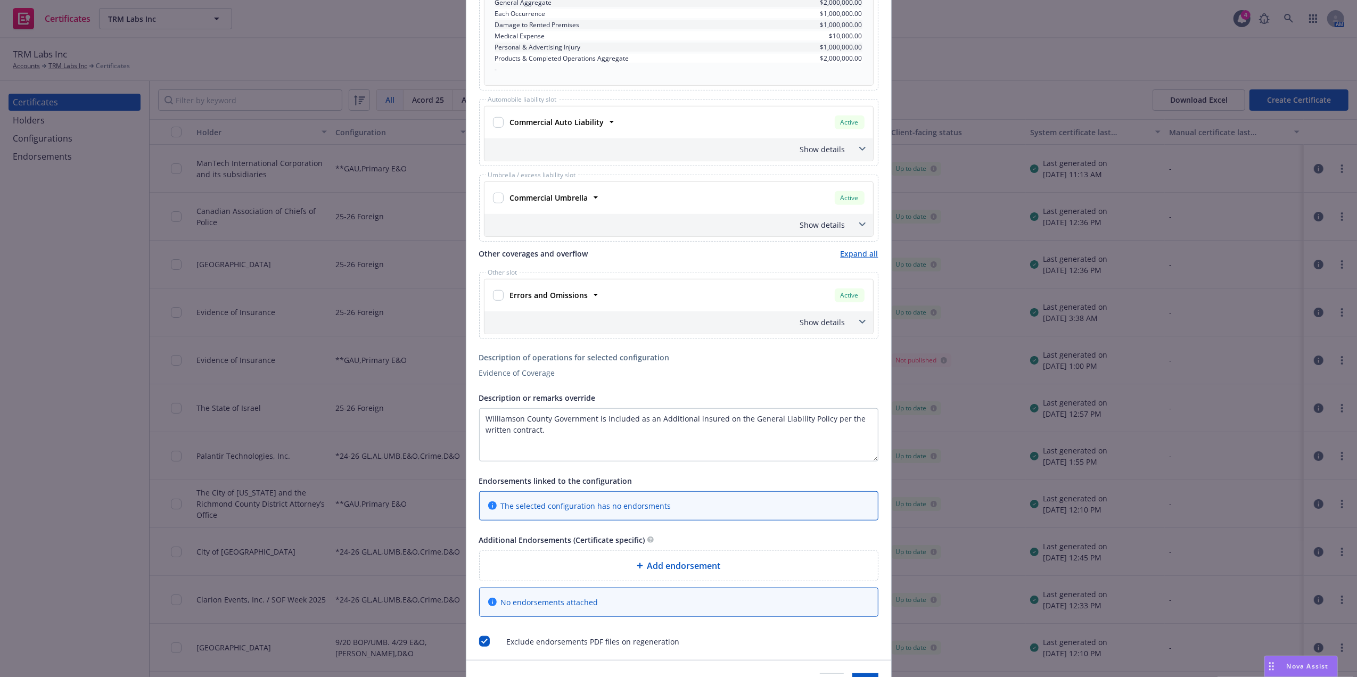
scroll to position [725, 0]
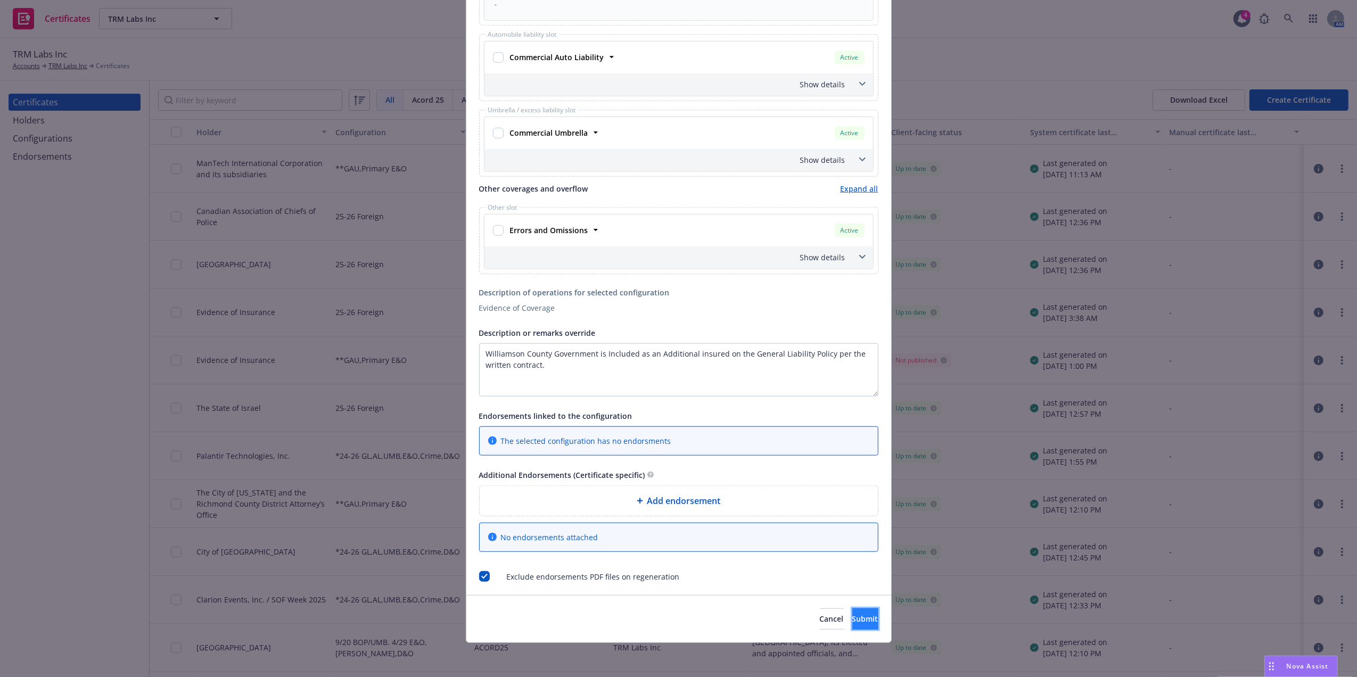
click at [857, 619] on button "Submit" at bounding box center [865, 618] width 26 height 21
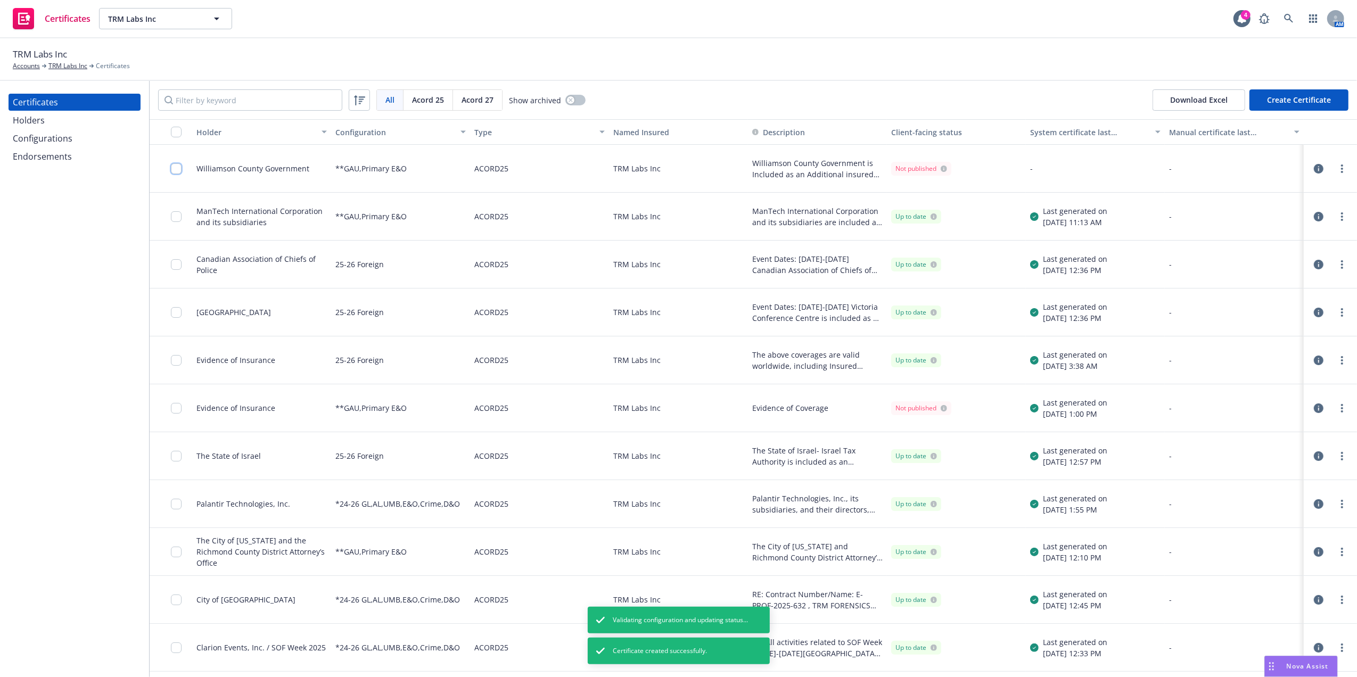
click at [175, 174] on input "checkbox" at bounding box center [176, 168] width 11 height 11
click at [1336, 169] on link "more" at bounding box center [1342, 168] width 13 height 13
click at [1211, 235] on link "Regenerate" at bounding box center [1252, 233] width 170 height 21
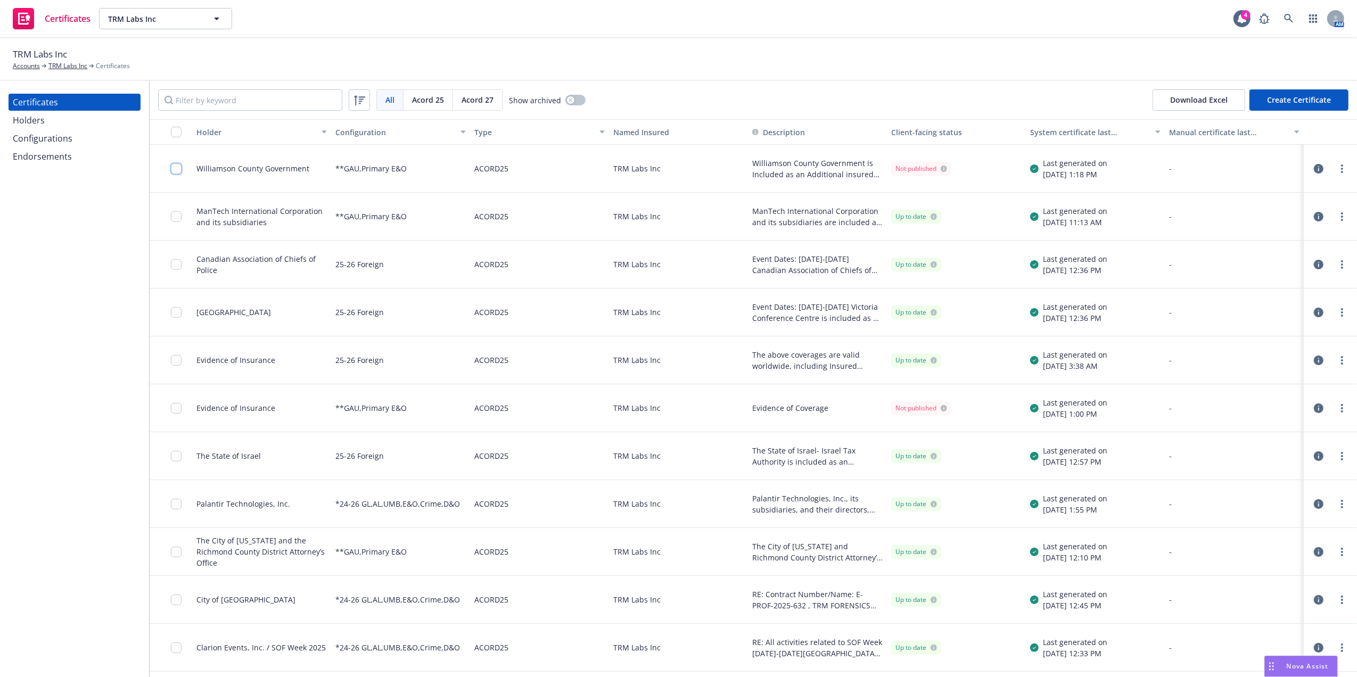
click at [177, 168] on input "checkbox" at bounding box center [176, 168] width 11 height 11
click at [718, 657] on div "Other actions" at bounding box center [698, 653] width 57 height 20
click at [712, 656] on div "Other actions" at bounding box center [698, 653] width 57 height 20
click at [653, 653] on icon "button" at bounding box center [655, 654] width 5 height 4
click at [623, 626] on link "Download uneditable file" at bounding box center [562, 626] width 124 height 21
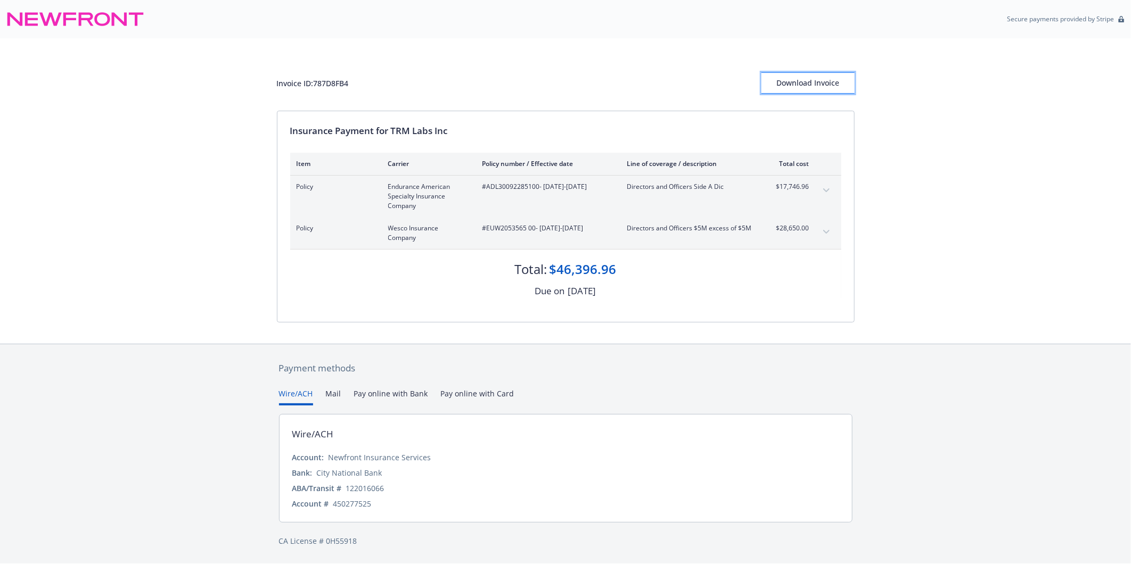
click at [792, 81] on div "Download Invoice" at bounding box center [807, 83] width 93 height 20
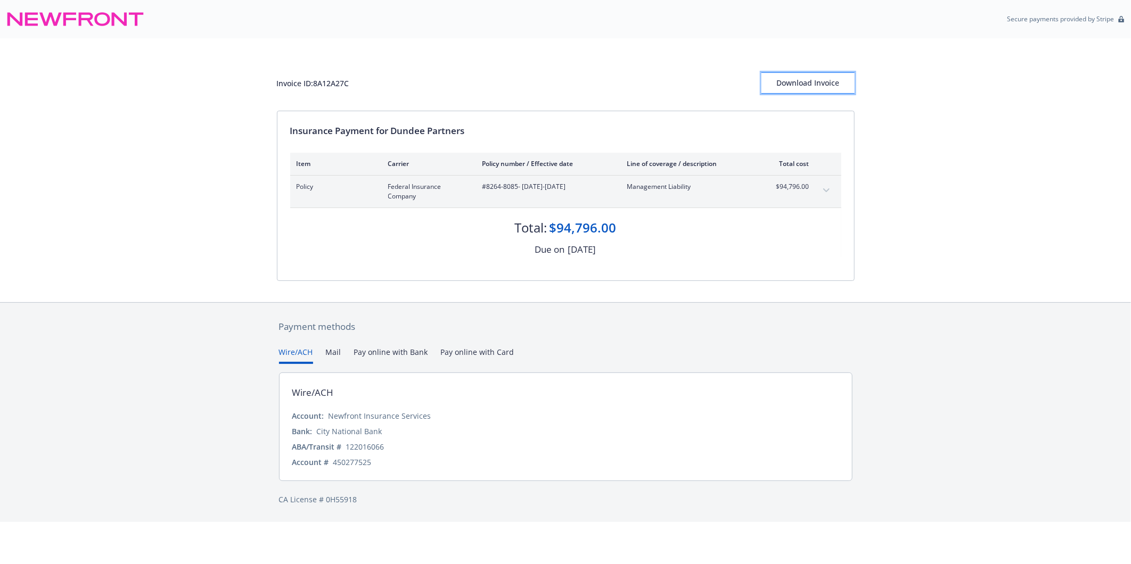
click at [816, 86] on div "Download Invoice" at bounding box center [807, 83] width 93 height 20
drag, startPoint x: 605, startPoint y: 67, endPoint x: 630, endPoint y: 66, distance: 25.0
click at [605, 67] on div "Invoice ID: 8A12A27C Download Invoice" at bounding box center [566, 74] width 578 height 72
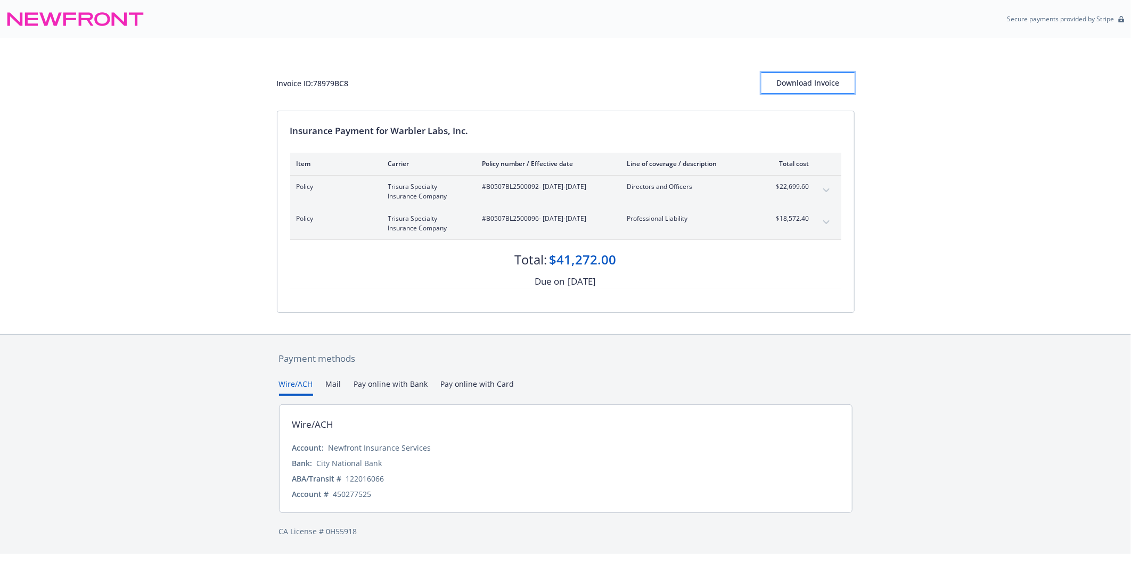
click at [812, 77] on div "Download Invoice" at bounding box center [807, 83] width 93 height 20
click at [509, 64] on div "Invoice ID: 78979BC8 Download Invoice" at bounding box center [566, 74] width 578 height 72
